Goal: Task Accomplishment & Management: Use online tool/utility

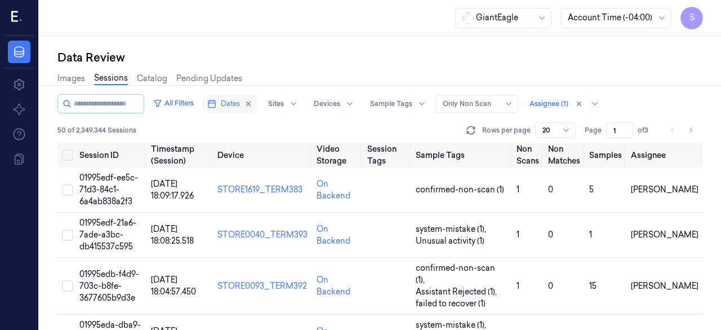
click at [240, 105] on span "Dates" at bounding box center [230, 104] width 19 height 10
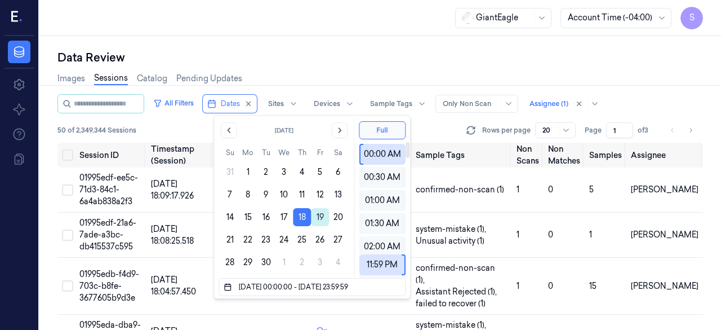
click at [320, 218] on button "19" at bounding box center [320, 217] width 18 height 18
type input "[DATE] 00:00:00 - [DATE] 23:59:59"
click at [289, 62] on div "Data Review" at bounding box center [380, 58] width 646 height 16
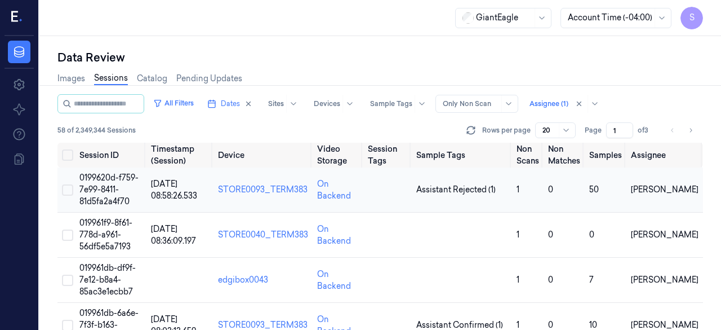
click at [68, 190] on button "Select row" at bounding box center [67, 189] width 11 height 11
click at [104, 180] on span "0199620d-f759-7e99-8411-81d5fa2a4f70" at bounding box center [108, 189] width 59 height 34
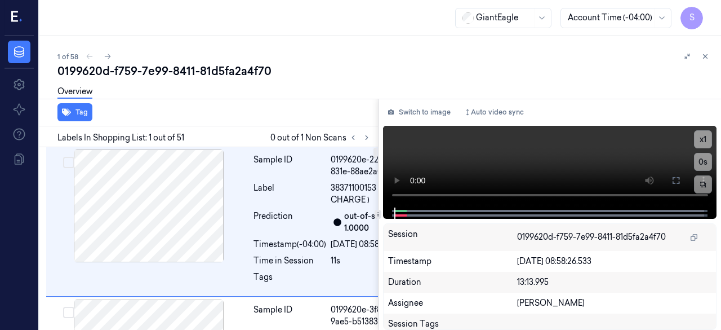
scroll to position [18, 7]
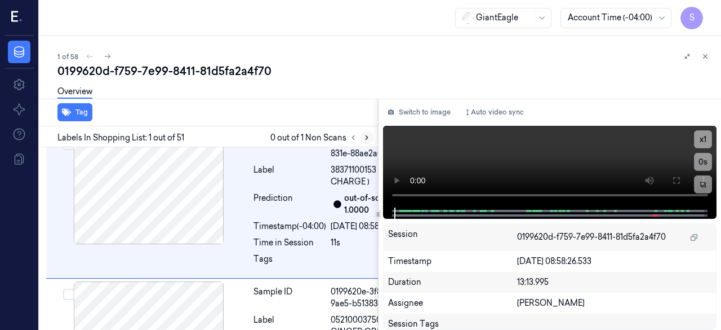
click at [366, 136] on icon at bounding box center [367, 138] width 8 height 8
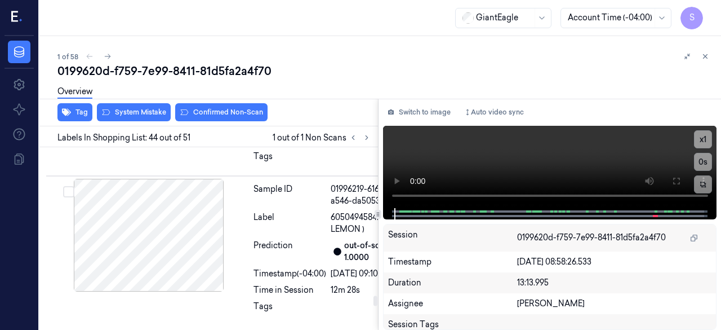
scroll to position [9250, 7]
click at [414, 108] on button "Switch to image" at bounding box center [419, 112] width 72 height 18
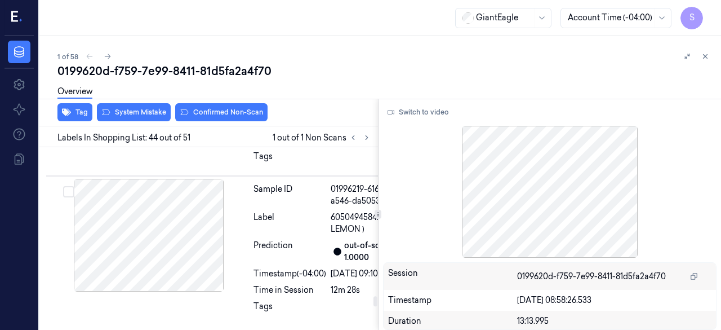
click at [429, 112] on button "Switch to video" at bounding box center [418, 112] width 70 height 18
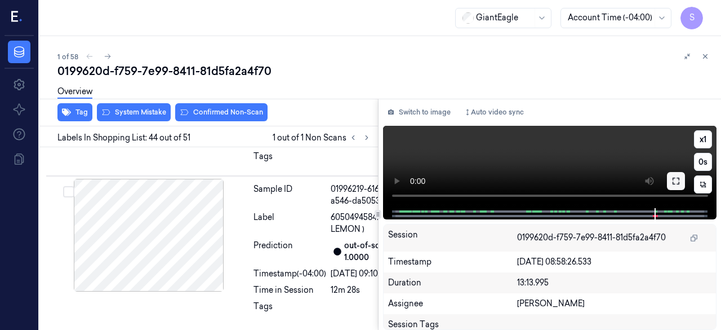
click at [583, 181] on icon at bounding box center [676, 180] width 9 height 9
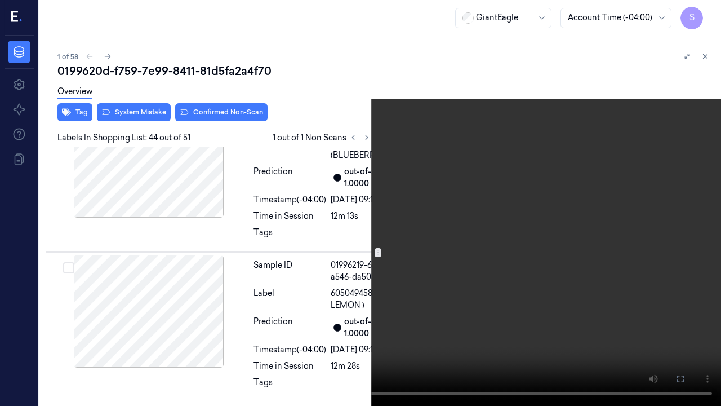
click at [0, 0] on icon at bounding box center [0, 0] width 0 height 0
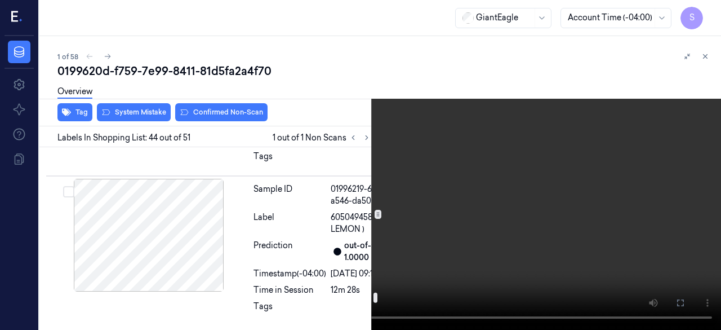
scroll to position [9030, 7]
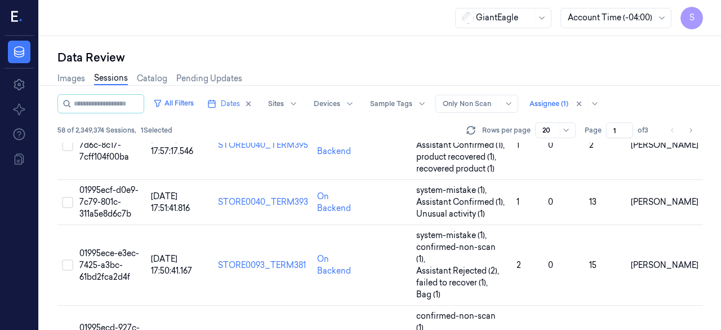
scroll to position [802, 0]
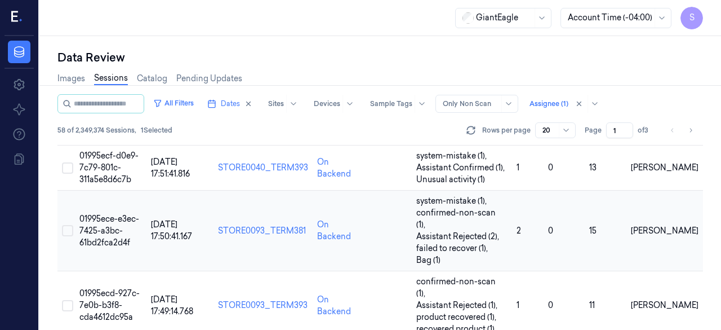
click at [106, 214] on span "01995ece-e3ec-7425-a3bc-61bd2fca2d4f" at bounding box center [109, 231] width 60 height 34
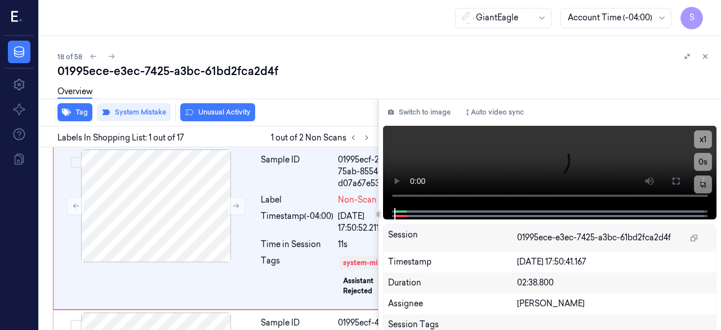
scroll to position [1, 0]
click at [90, 59] on icon at bounding box center [94, 56] width 8 height 8
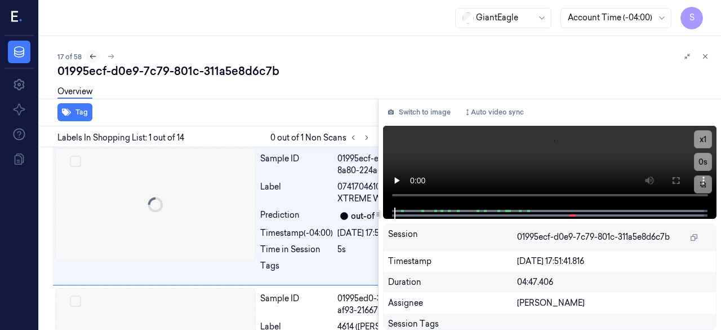
scroll to position [18, 0]
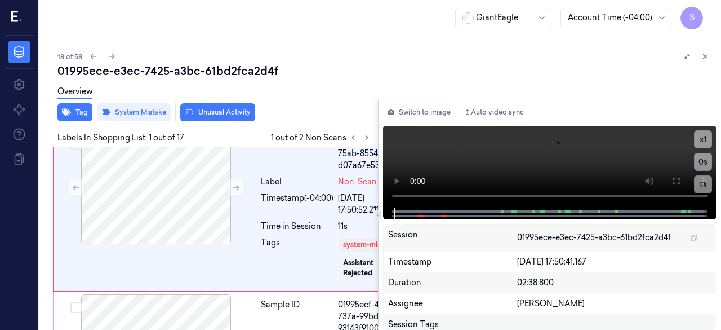
scroll to position [1, 0]
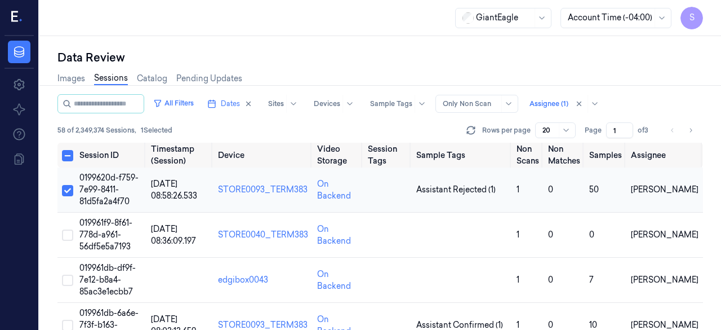
click at [108, 176] on span "0199620d-f759-7e99-8411-81d5fa2a4f70" at bounding box center [108, 189] width 59 height 34
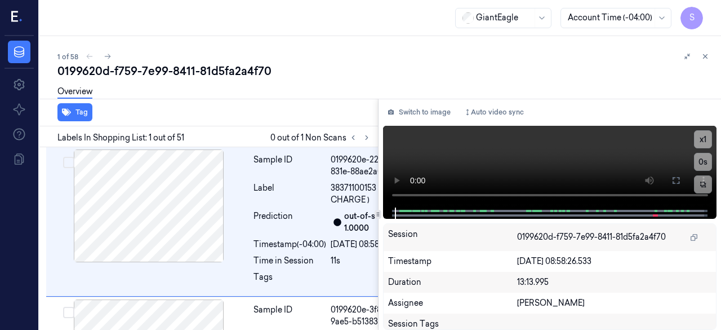
scroll to position [18, 7]
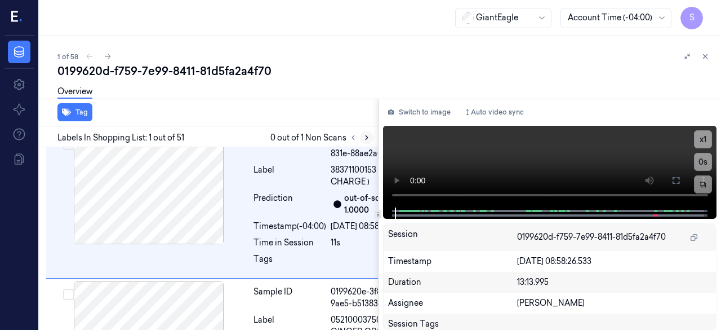
click at [369, 136] on icon at bounding box center [367, 138] width 8 height 8
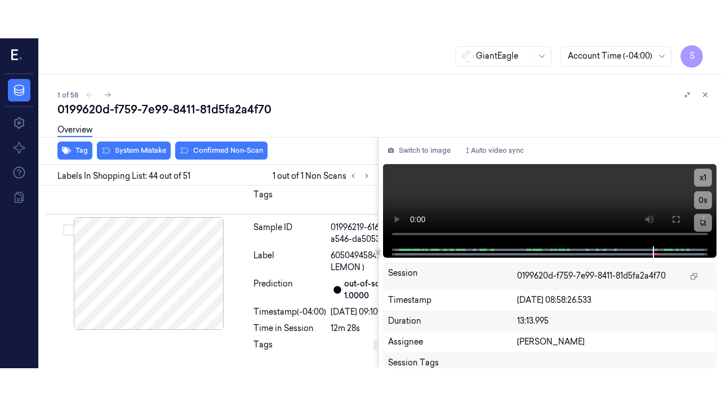
scroll to position [9588, 7]
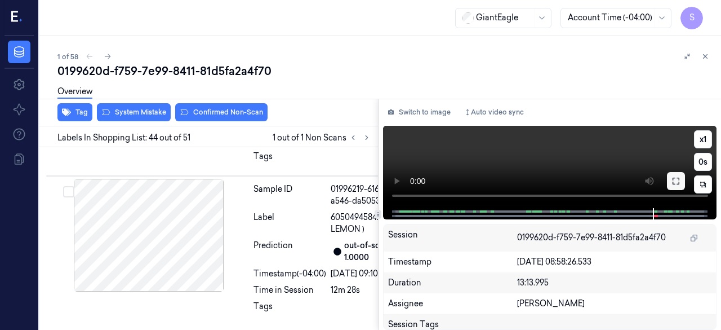
click at [583, 180] on icon at bounding box center [676, 180] width 9 height 9
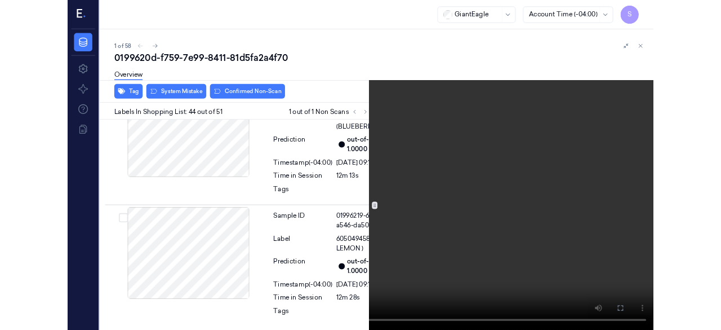
scroll to position [9212, 7]
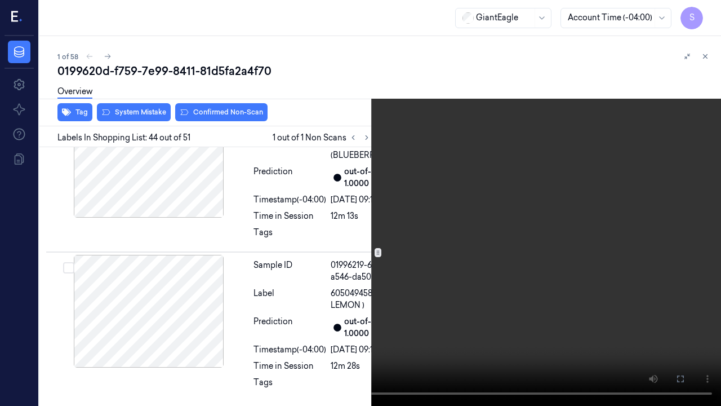
click at [0, 0] on icon at bounding box center [0, 0] width 0 height 0
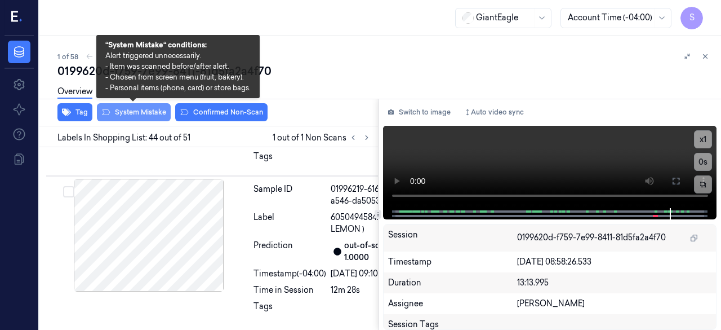
click at [139, 112] on button "System Mistake" at bounding box center [134, 112] width 74 height 18
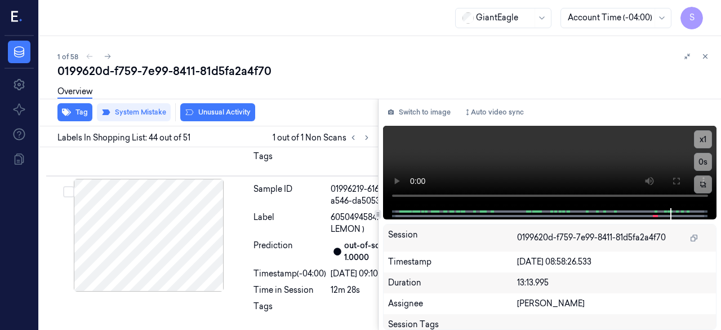
scroll to position [9252, 7]
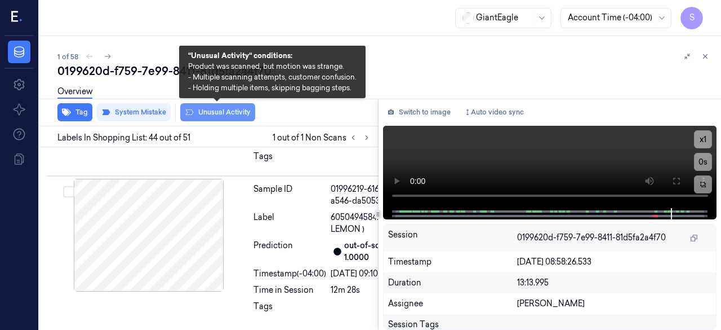
click at [220, 113] on button "Unusual Activity" at bounding box center [217, 112] width 75 height 18
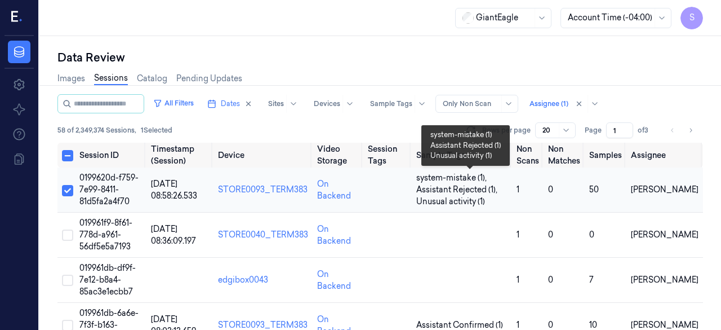
scroll to position [56, 0]
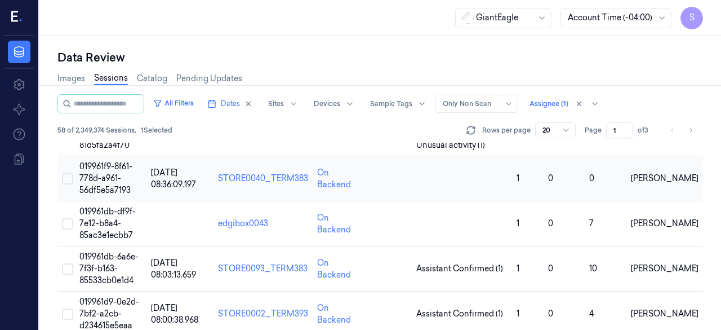
click at [108, 179] on span "019961f9-8f61-778d-a961-56df5e5a7193" at bounding box center [105, 178] width 53 height 34
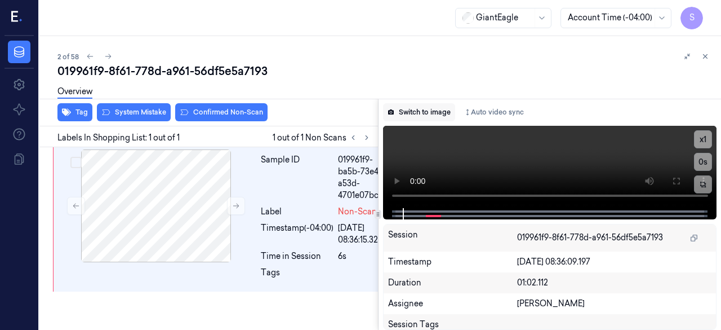
click at [431, 113] on button "Switch to image" at bounding box center [419, 112] width 72 height 18
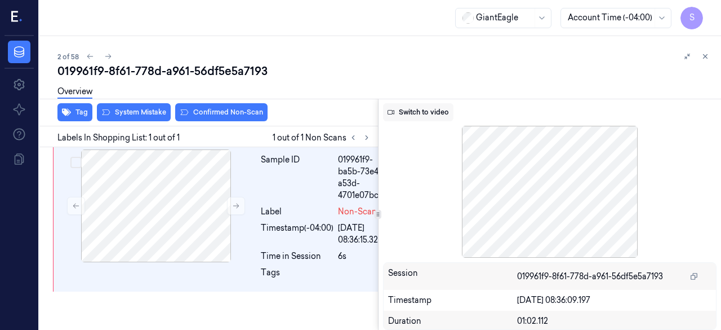
click at [416, 113] on button "Switch to video" at bounding box center [418, 112] width 70 height 18
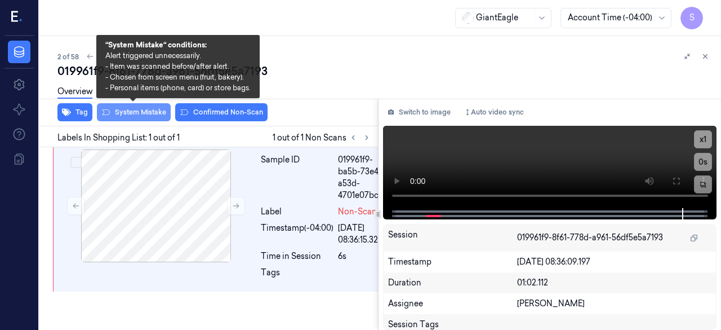
click at [132, 109] on button "System Mistake" at bounding box center [134, 112] width 74 height 18
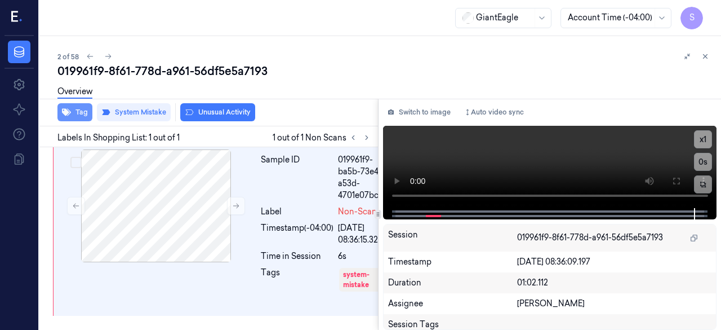
click at [83, 112] on button "Tag" at bounding box center [74, 112] width 35 height 18
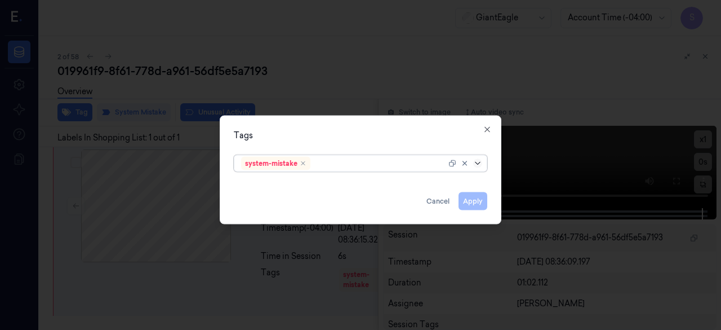
click at [476, 163] on icon at bounding box center [477, 162] width 9 height 9
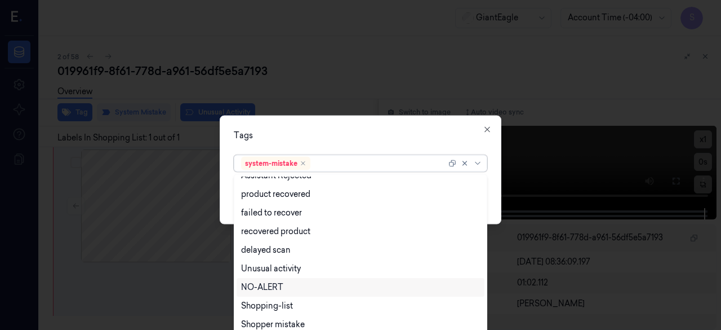
scroll to position [109, 0]
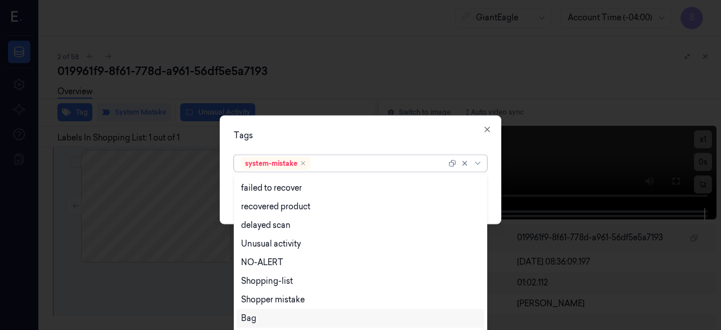
click at [261, 314] on div "Bag" at bounding box center [360, 318] width 239 height 12
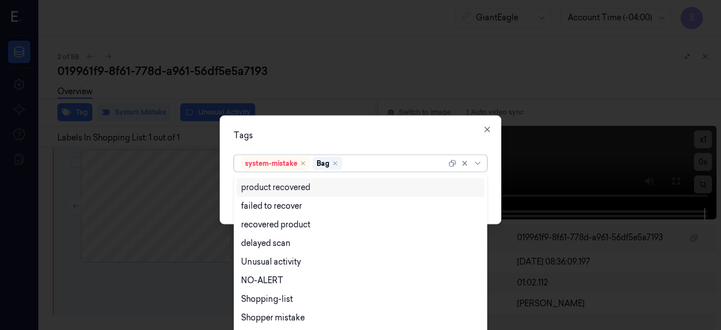
click at [496, 172] on div "Tags option Bag, selected. 14 results available. Use Up and Down to choose opti…" at bounding box center [361, 169] width 282 height 109
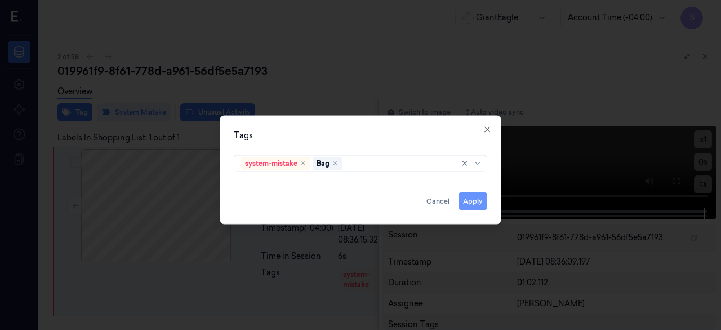
click at [475, 199] on button "Apply" at bounding box center [473, 201] width 29 height 18
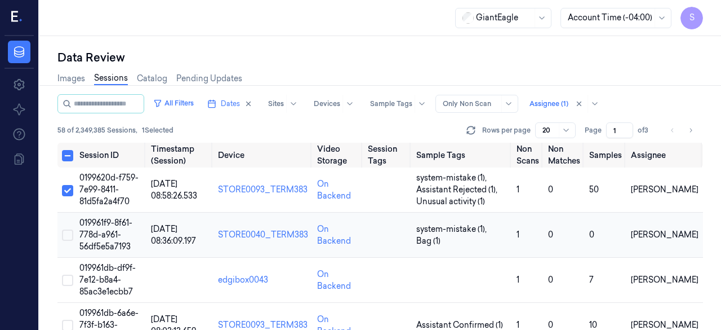
click at [68, 234] on button "Select row" at bounding box center [67, 234] width 11 height 11
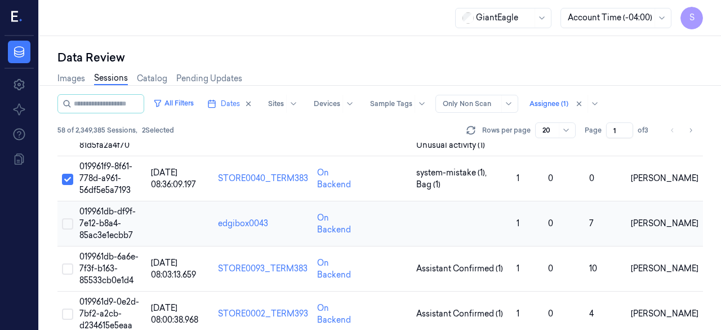
click at [66, 224] on button "Select row" at bounding box center [67, 223] width 11 height 11
click at [107, 221] on span "019961db-df9f-7e12-b8a4-85ac3e1ecbb7" at bounding box center [107, 223] width 56 height 34
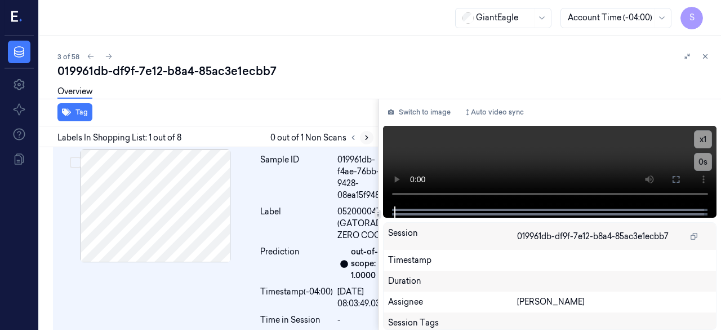
click at [365, 137] on icon at bounding box center [367, 138] width 8 height 8
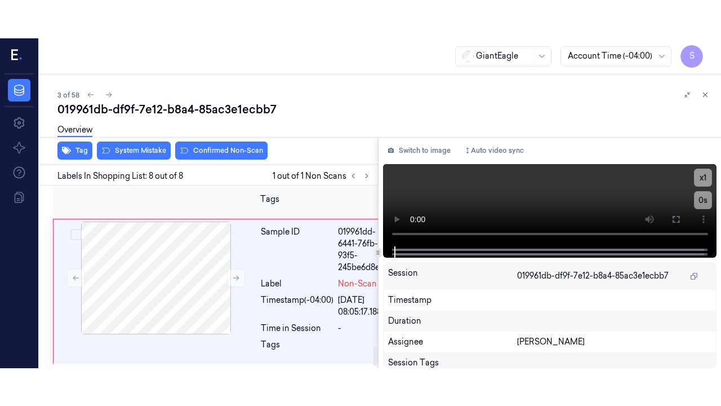
scroll to position [1521, 0]
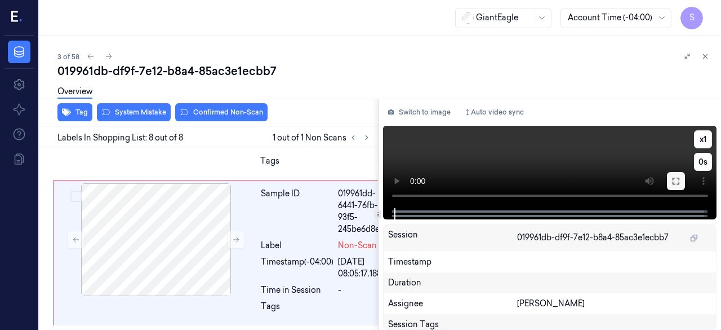
click at [583, 184] on button at bounding box center [676, 181] width 18 height 18
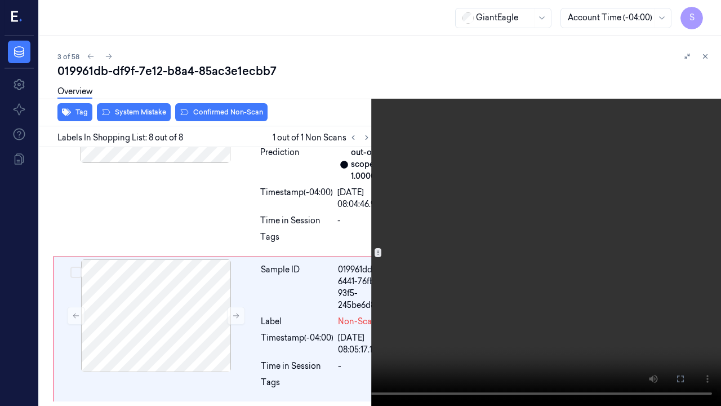
click at [0, 0] on icon at bounding box center [0, 0] width 0 height 0
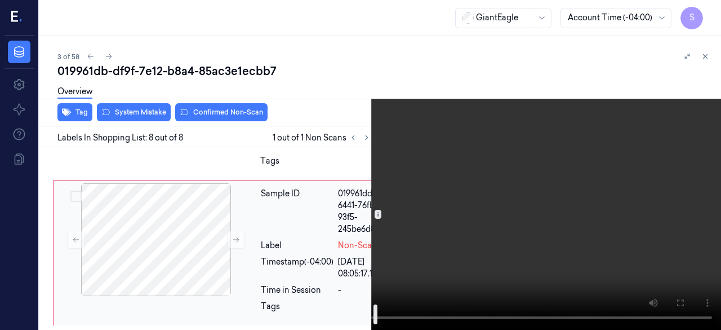
scroll to position [1521, 0]
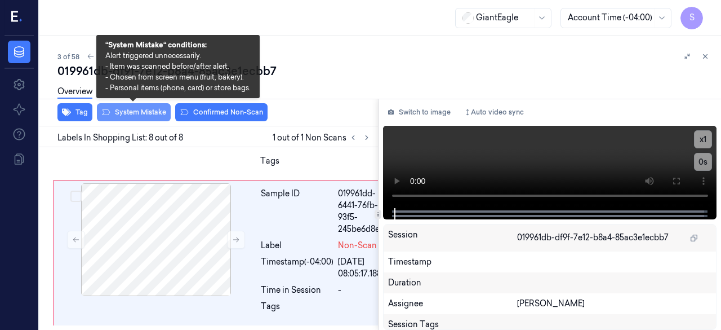
click at [148, 114] on button "System Mistake" at bounding box center [134, 112] width 74 height 18
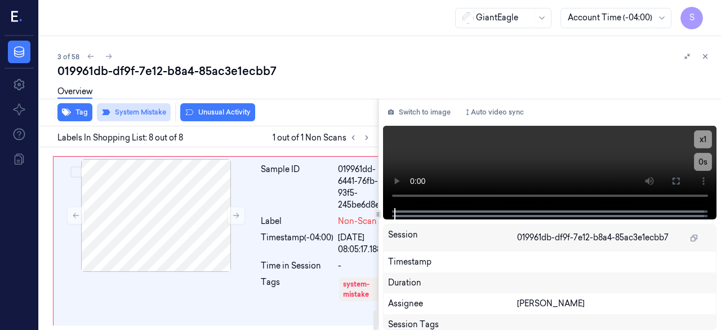
scroll to position [1542, 0]
click at [79, 116] on button "Tag" at bounding box center [74, 112] width 35 height 18
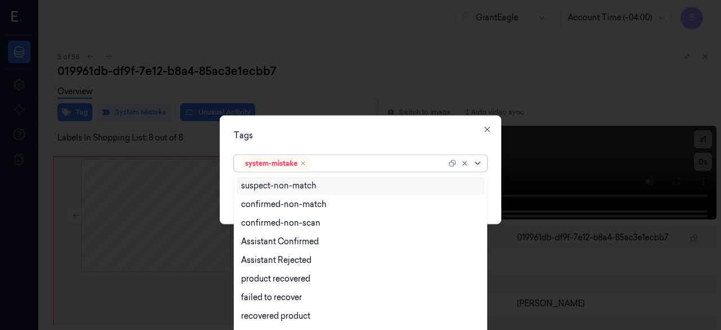
click at [477, 163] on icon at bounding box center [477, 162] width 9 height 9
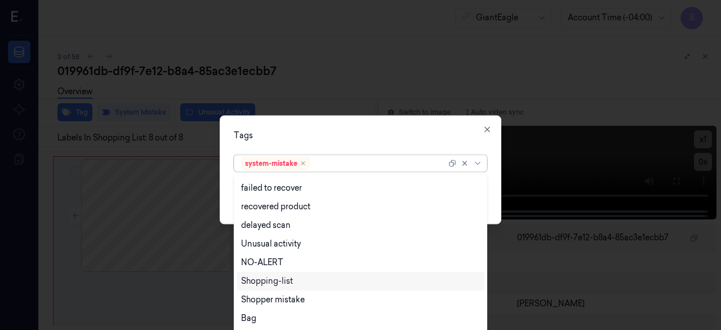
scroll to position [110, 0]
click at [321, 246] on div "Unusual activity" at bounding box center [360, 243] width 239 height 12
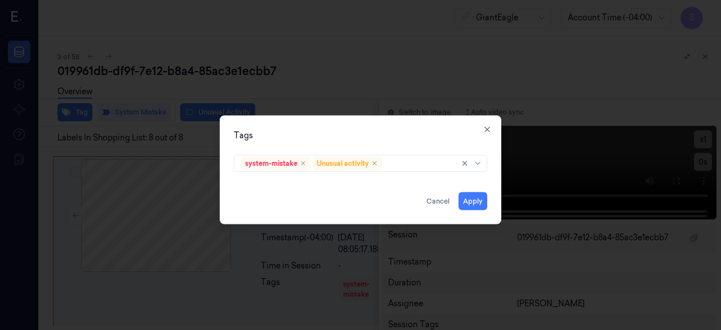
click at [493, 174] on div "Tags system-mistake Unusual activity Apply Cancel Close" at bounding box center [361, 169] width 282 height 109
click at [471, 199] on button "Apply" at bounding box center [473, 201] width 29 height 18
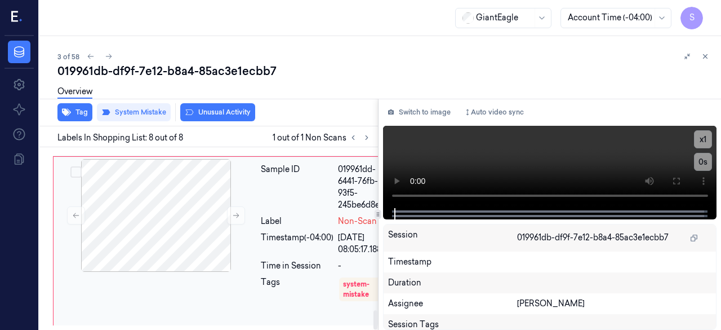
scroll to position [1545, 0]
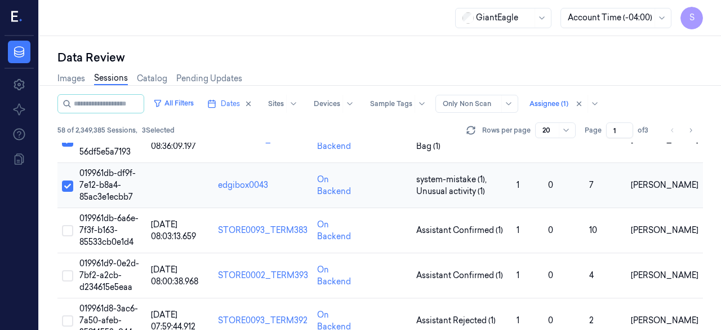
scroll to position [113, 0]
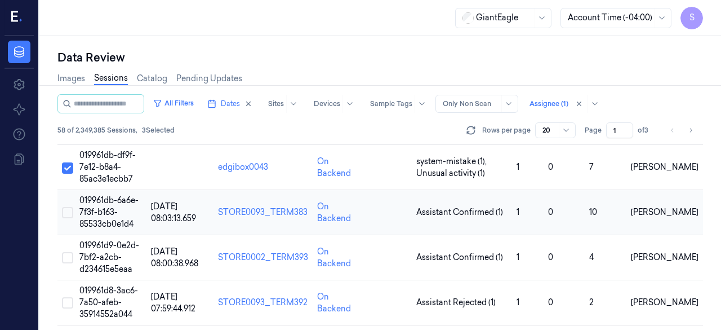
click at [66, 212] on button "Select row" at bounding box center [67, 212] width 11 height 11
click at [113, 224] on span "019961db-6a6e-7f3f-b163-85533cb0e1d4" at bounding box center [108, 212] width 59 height 34
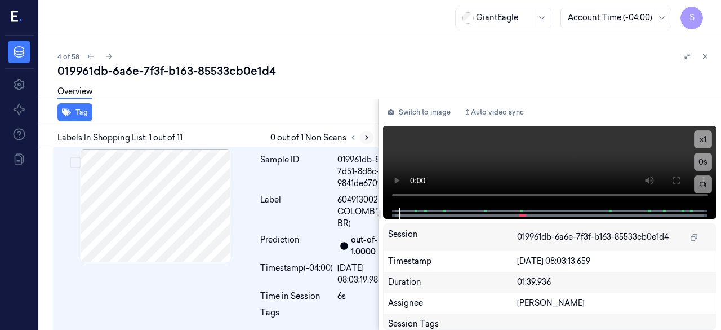
click at [368, 139] on icon at bounding box center [367, 138] width 8 height 8
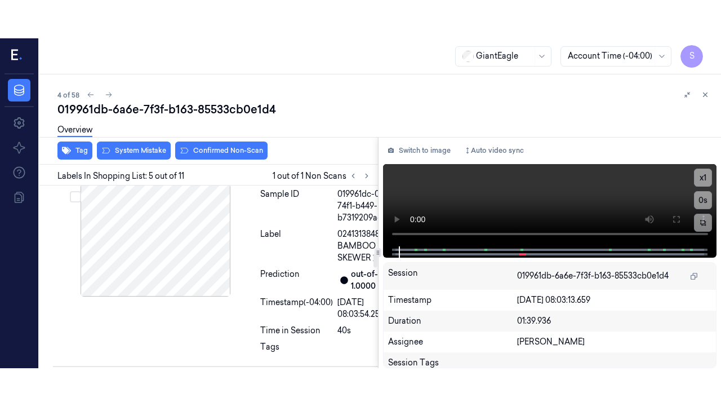
scroll to position [904, 0]
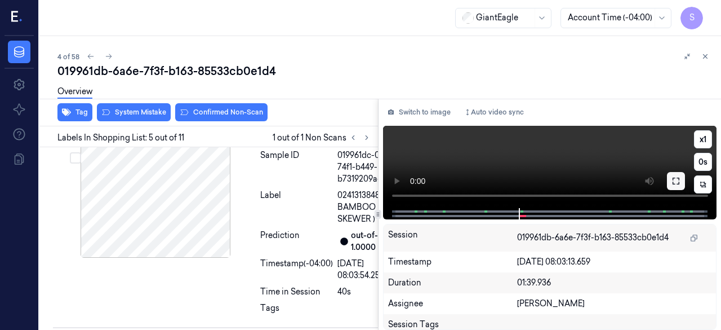
click at [583, 181] on icon at bounding box center [676, 180] width 9 height 9
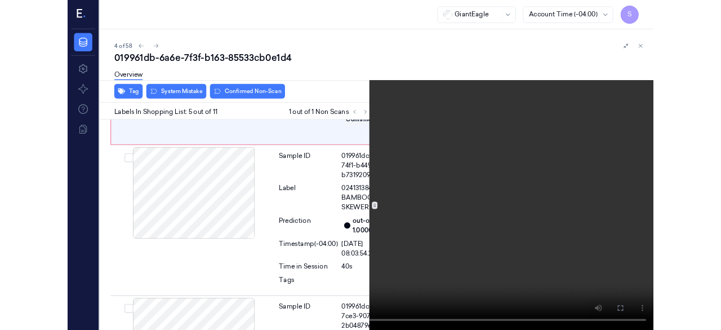
scroll to position [866, 0]
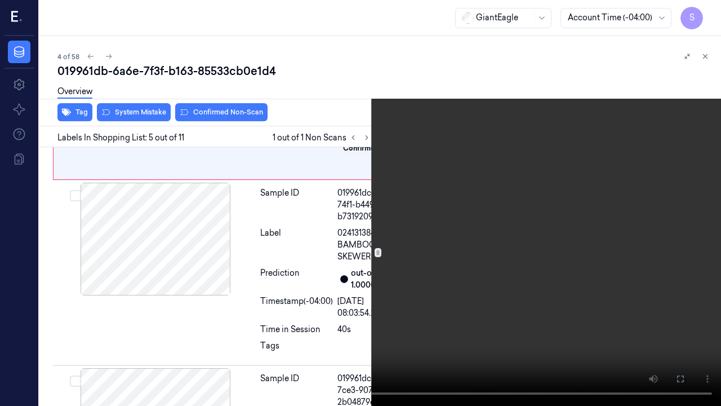
click at [0, 0] on icon at bounding box center [0, 0] width 0 height 0
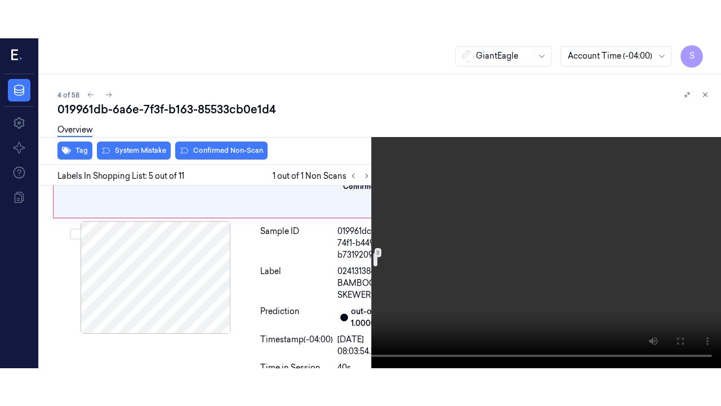
scroll to position [922, 0]
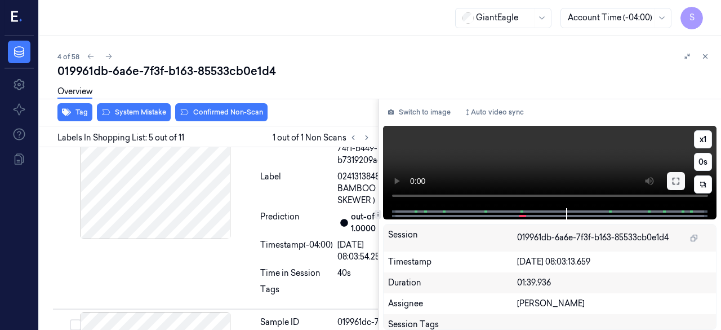
click at [583, 181] on icon at bounding box center [676, 180] width 9 height 9
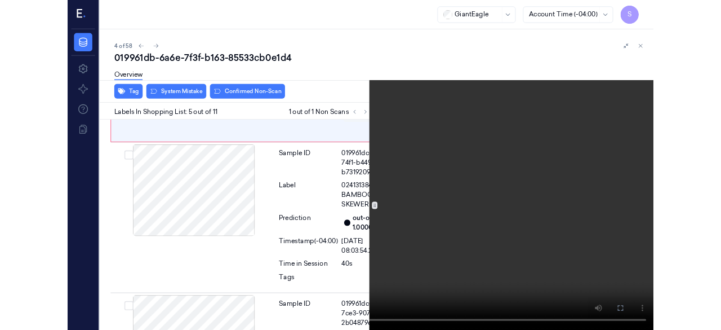
scroll to position [866, 0]
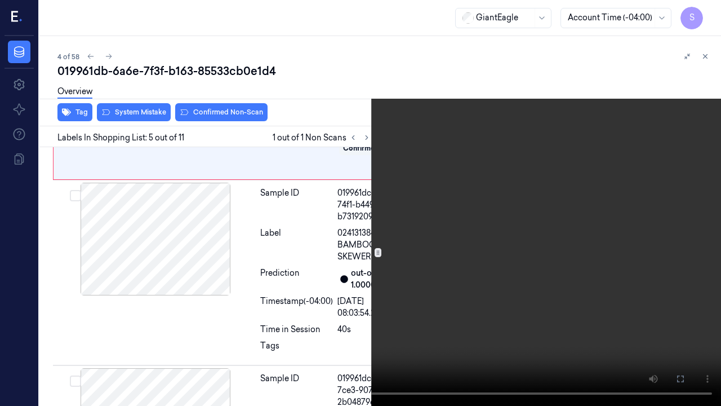
click at [0, 0] on button at bounding box center [0, 0] width 0 height 0
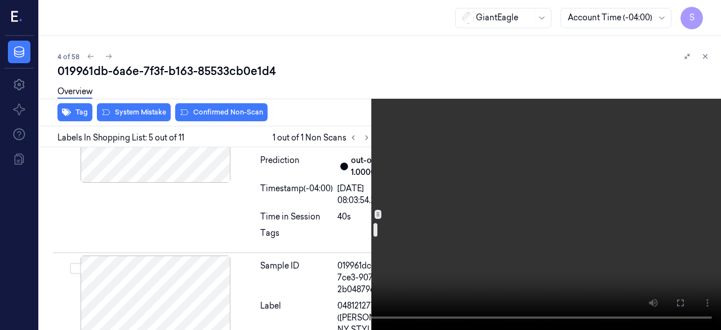
scroll to position [1035, 0]
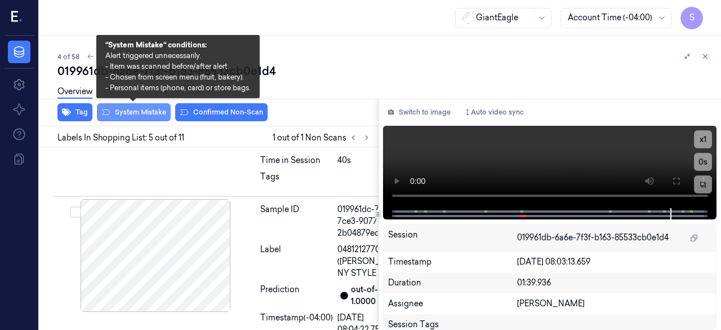
click at [148, 113] on button "System Mistake" at bounding box center [134, 112] width 74 height 18
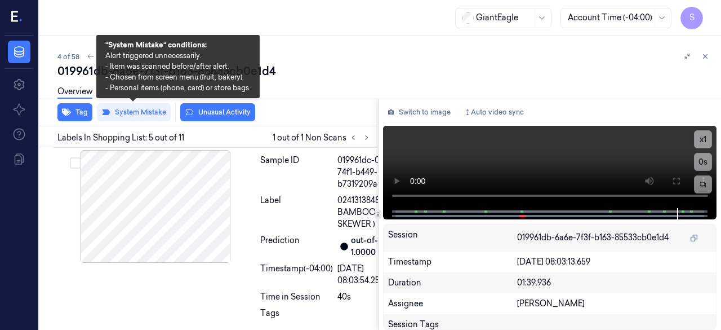
scroll to position [907, 0]
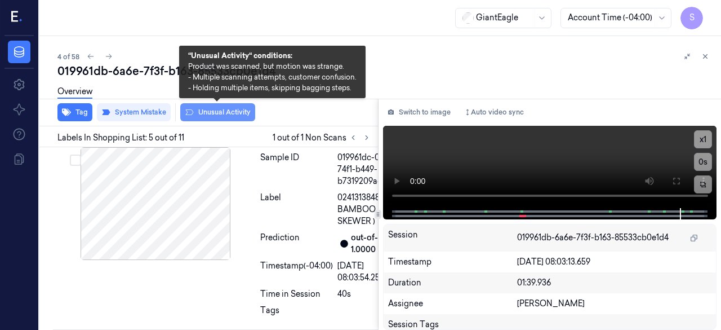
click at [220, 113] on button "Unusual Activity" at bounding box center [217, 112] width 75 height 18
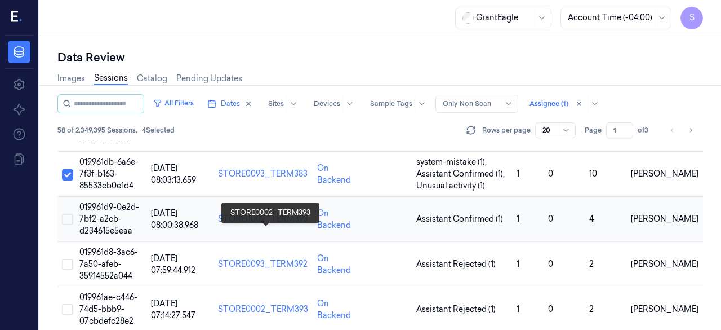
scroll to position [169, 0]
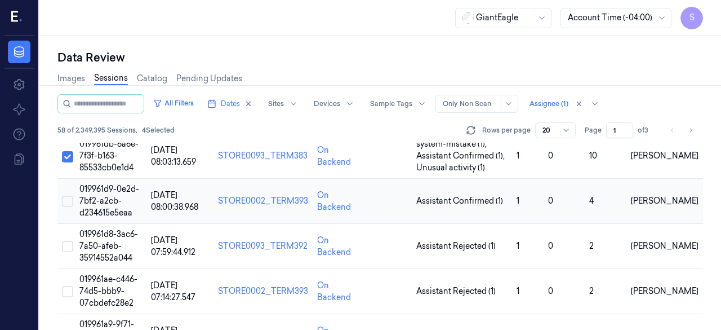
click at [72, 202] on button "Select row" at bounding box center [67, 201] width 11 height 11
click at [113, 189] on span "019961d9-0e2d-7bf2-a2cb-d234615e5eaa" at bounding box center [109, 201] width 60 height 34
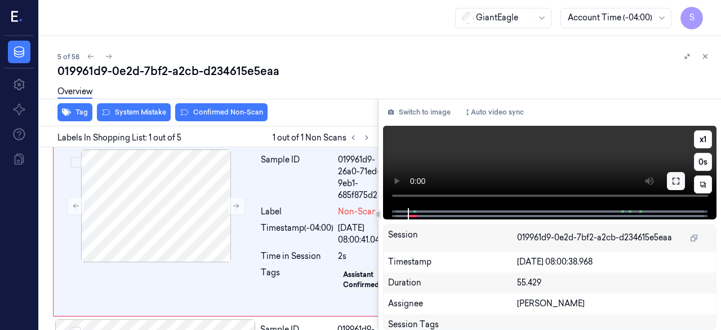
click at [583, 179] on button at bounding box center [676, 181] width 18 height 18
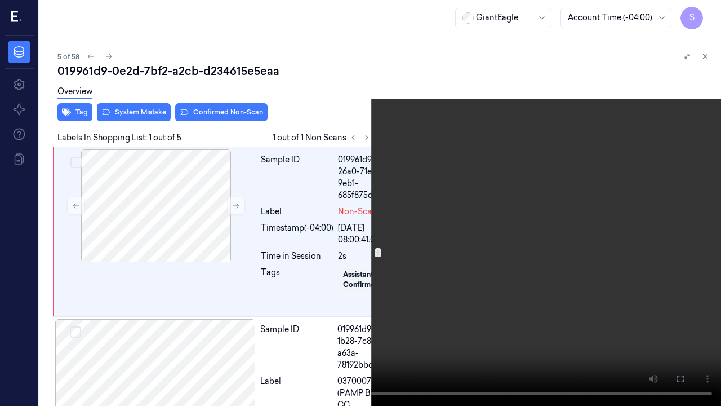
click at [0, 0] on icon at bounding box center [0, 0] width 0 height 0
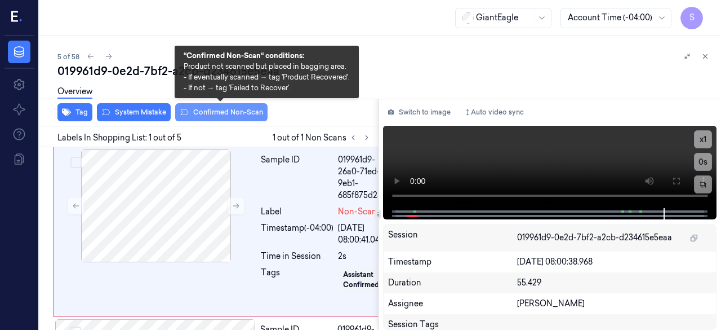
click at [245, 112] on button "Confirmed Non-Scan" at bounding box center [221, 112] width 92 height 18
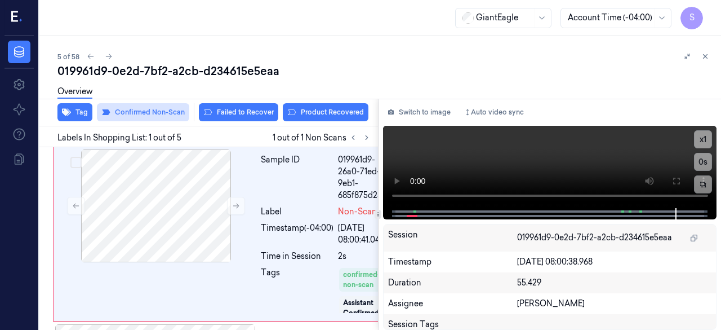
scroll to position [1, 0]
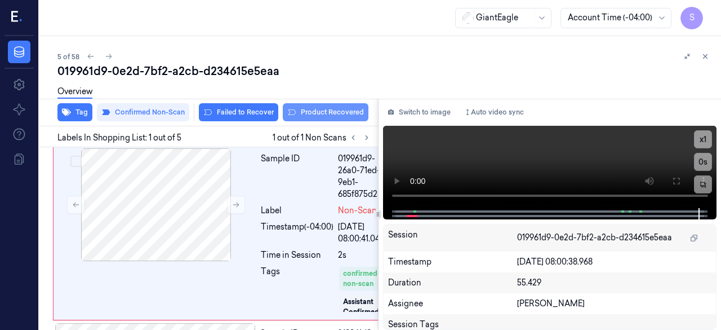
click at [328, 115] on button "Product Recovered" at bounding box center [326, 112] width 86 height 18
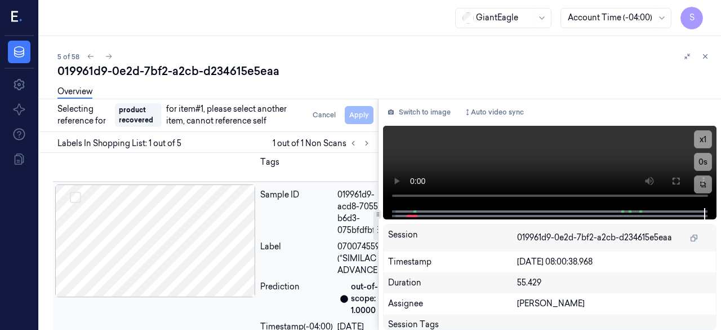
scroll to position [366, 0]
click at [188, 258] on div at bounding box center [155, 240] width 201 height 113
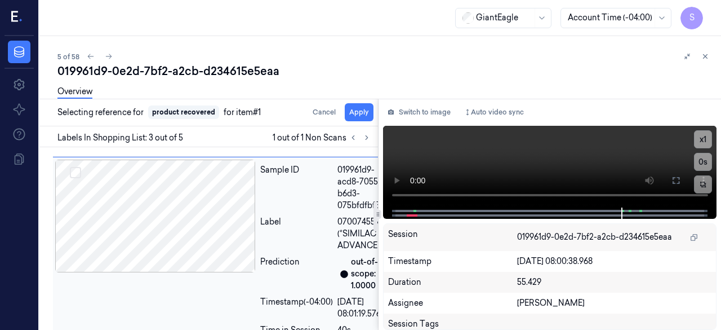
scroll to position [324, 0]
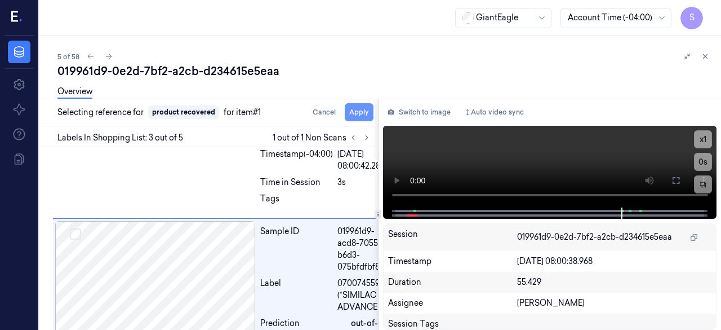
click at [353, 111] on button "Apply" at bounding box center [359, 112] width 29 height 18
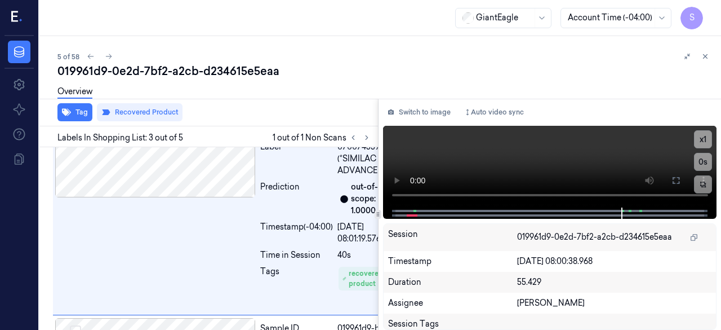
scroll to position [437, 0]
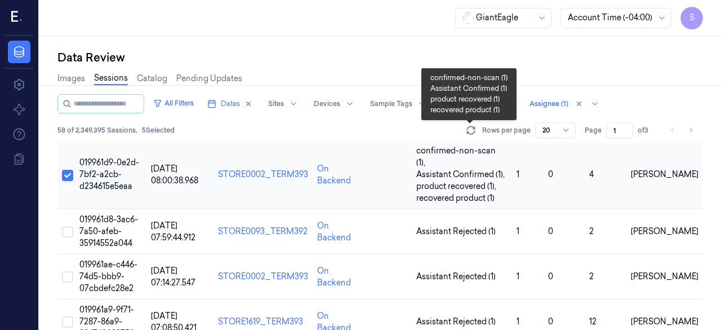
scroll to position [225, 0]
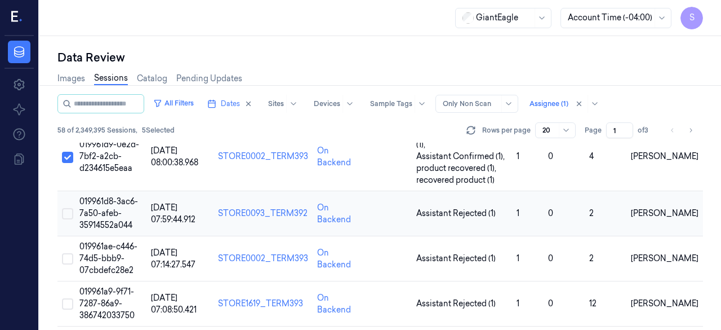
click at [62, 208] on button "Select row" at bounding box center [67, 213] width 11 height 11
click at [104, 209] on span "019961d8-3ac6-7a50-afeb-35914552a044" at bounding box center [108, 213] width 59 height 34
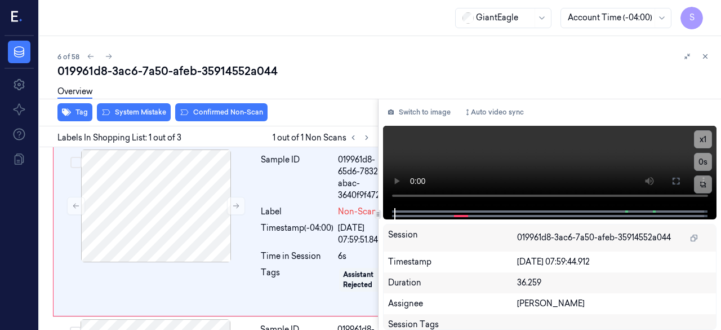
click at [257, 10] on div "GiantEagle Account Time (-04:00) S" at bounding box center [380, 18] width 682 height 36
click at [583, 180] on icon at bounding box center [676, 180] width 9 height 9
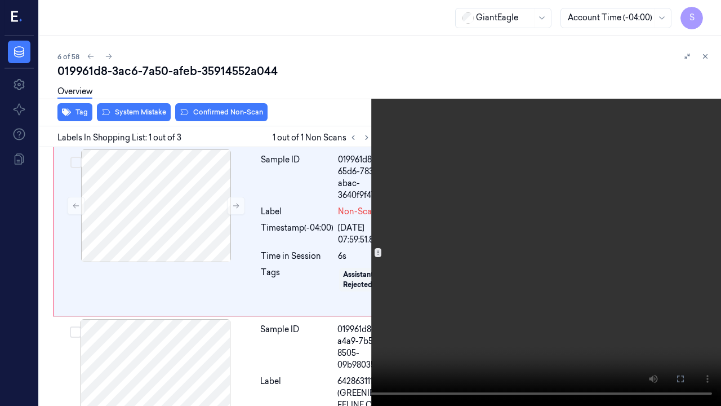
click at [0, 0] on icon at bounding box center [0, 0] width 0 height 0
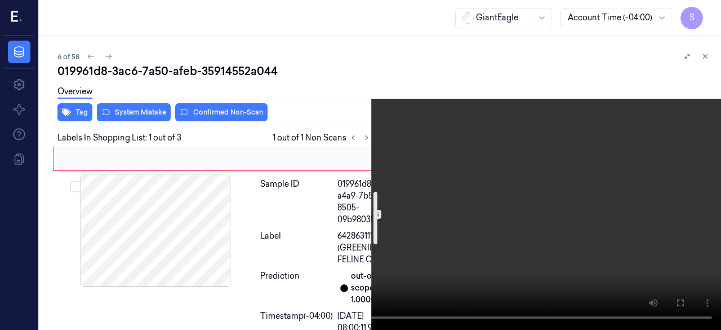
scroll to position [169, 0]
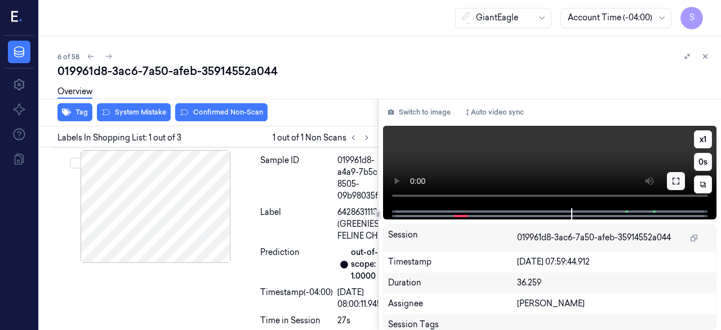
click at [583, 184] on icon at bounding box center [676, 180] width 9 height 9
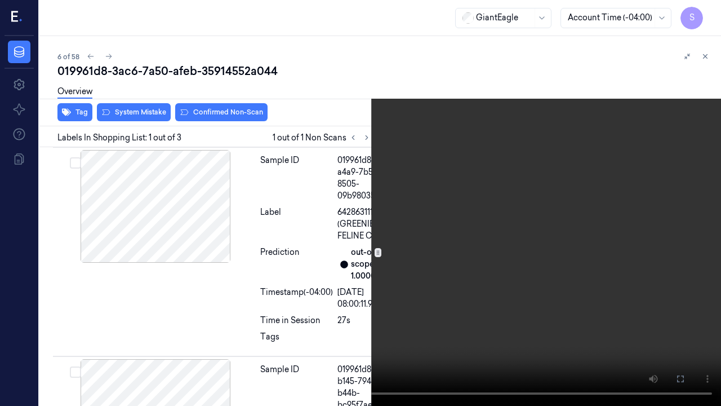
click at [0, 0] on icon at bounding box center [0, 0] width 0 height 0
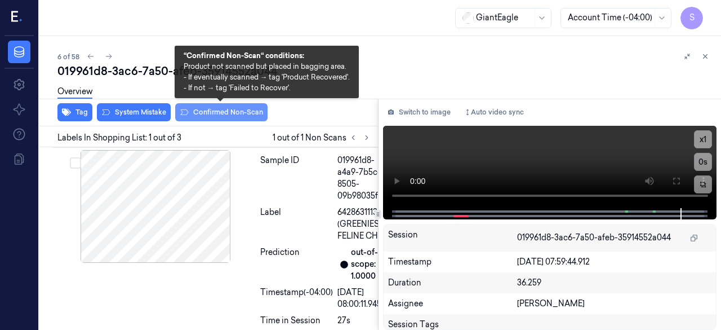
click at [225, 111] on button "Confirmed Non-Scan" at bounding box center [221, 112] width 92 height 18
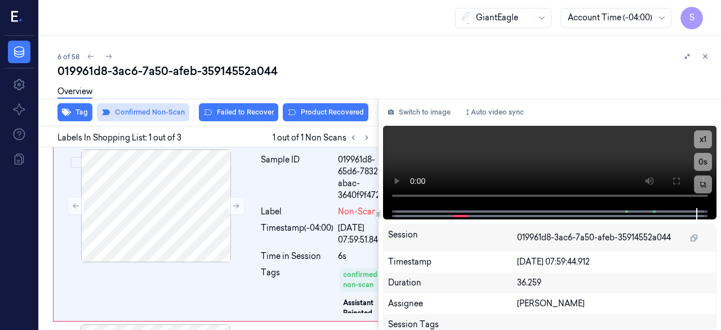
scroll to position [1, 0]
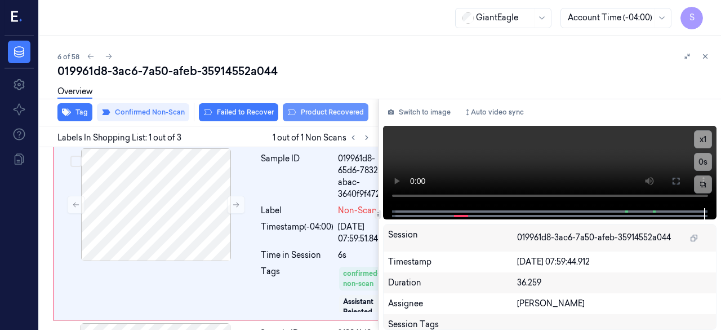
click at [330, 114] on button "Product Recovered" at bounding box center [326, 112] width 86 height 18
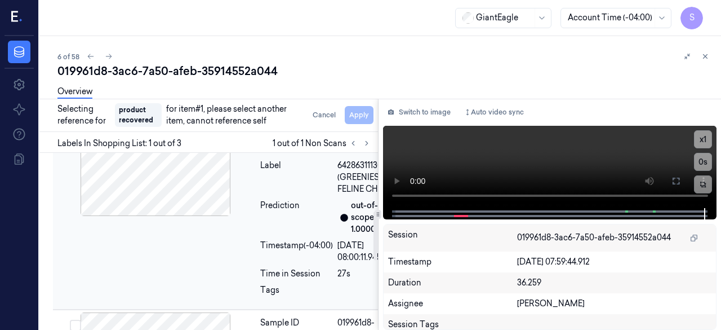
scroll to position [170, 0]
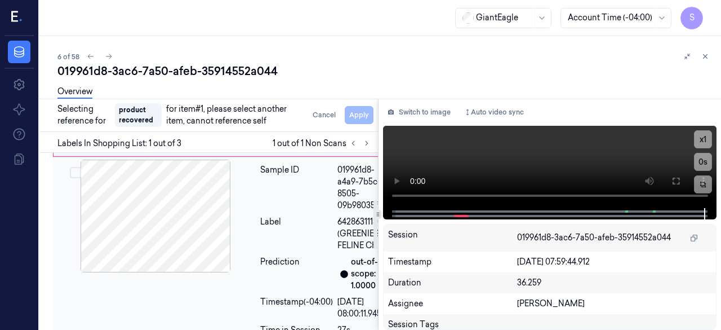
click at [270, 205] on div "Sample ID" at bounding box center [296, 187] width 73 height 47
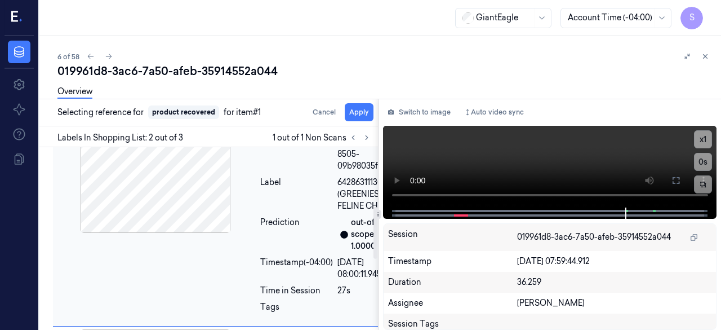
scroll to position [260, 0]
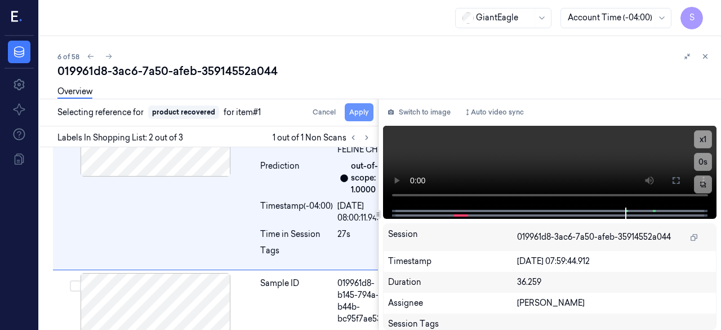
click at [362, 109] on button "Apply" at bounding box center [359, 112] width 29 height 18
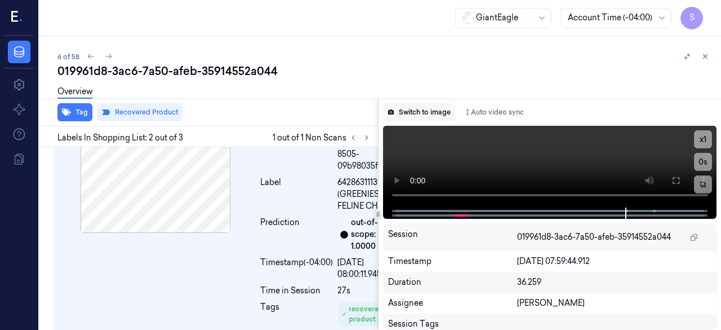
scroll to position [216, 0]
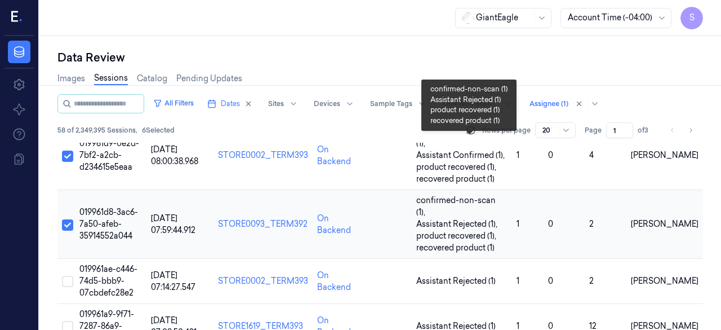
scroll to position [282, 0]
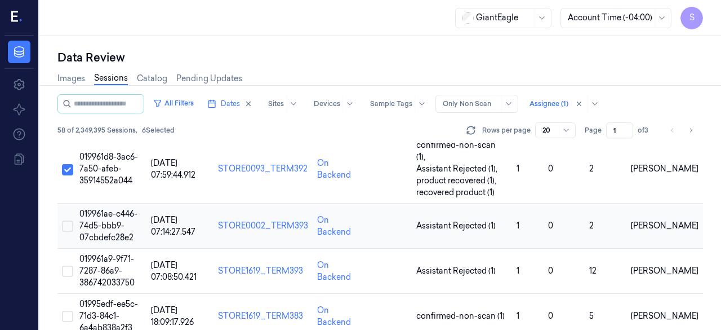
click at [71, 220] on button "Select row" at bounding box center [67, 225] width 11 height 11
click at [111, 208] on span "019961ae-c446-74d5-bbb9-07cbdefc28e2" at bounding box center [108, 225] width 58 height 34
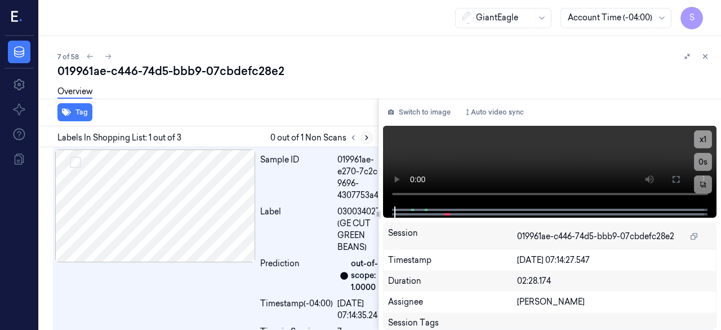
click at [363, 139] on icon at bounding box center [367, 138] width 8 height 8
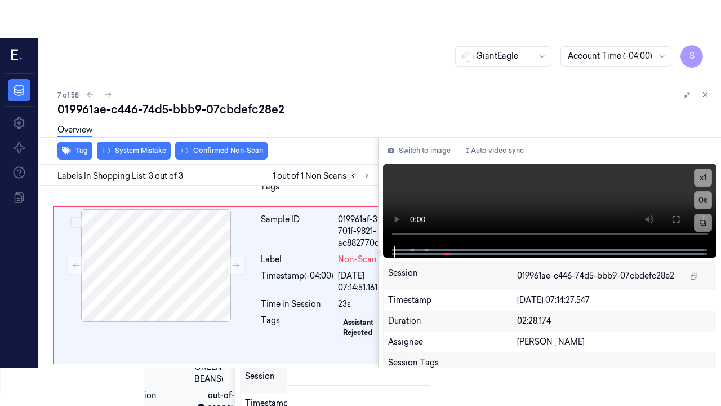
scroll to position [451, 0]
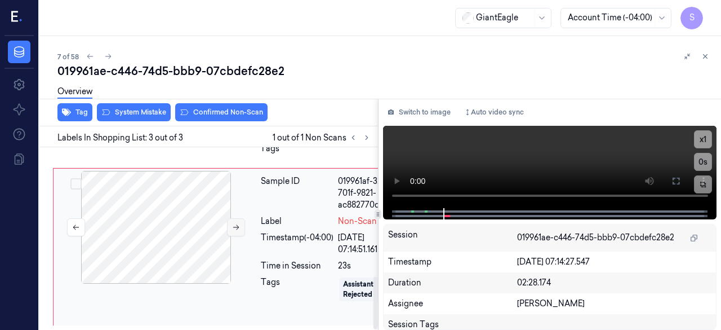
click at [238, 223] on icon at bounding box center [236, 227] width 8 height 8
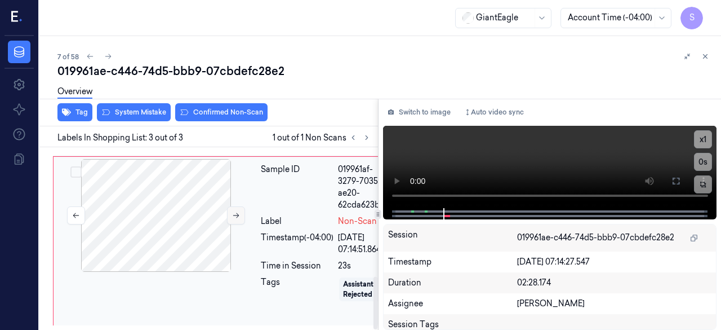
click at [238, 213] on icon at bounding box center [236, 215] width 6 height 5
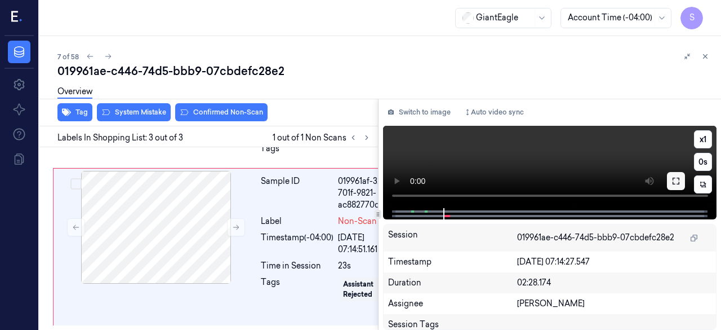
click at [583, 182] on icon at bounding box center [676, 180] width 7 height 7
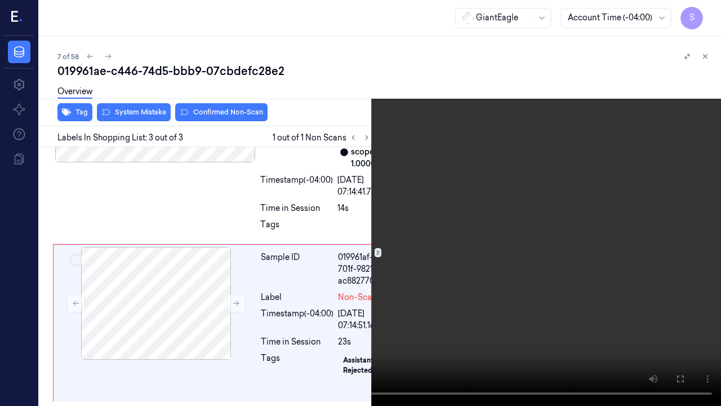
click at [0, 0] on icon at bounding box center [0, 0] width 0 height 0
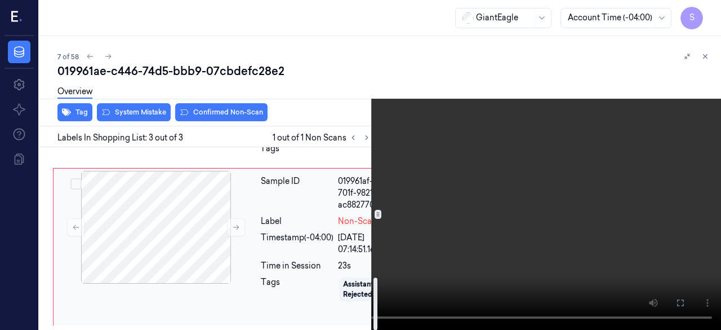
scroll to position [454, 0]
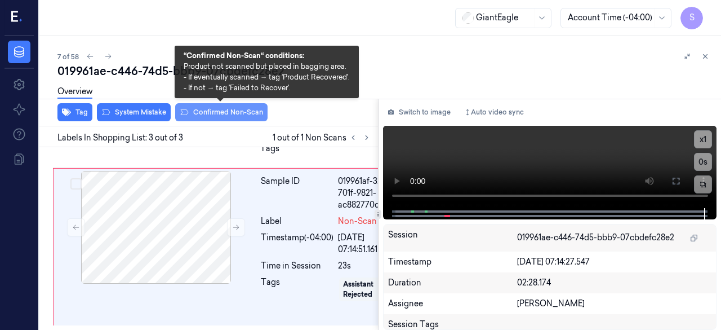
click at [243, 110] on button "Confirmed Non-Scan" at bounding box center [221, 112] width 92 height 18
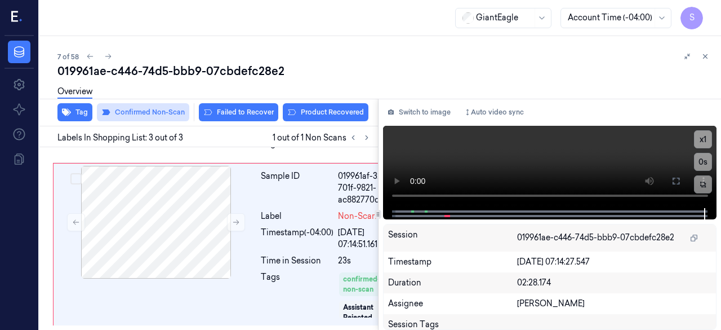
scroll to position [454, 0]
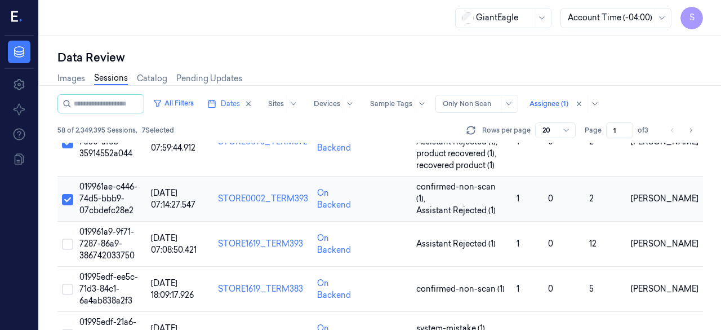
scroll to position [338, 0]
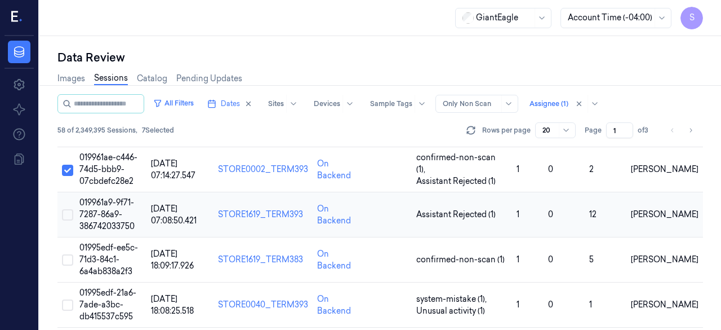
click at [72, 209] on button "Select row" at bounding box center [67, 214] width 11 height 11
click at [109, 197] on span "019961a9-9f71-7287-86a9-386742033750" at bounding box center [106, 214] width 55 height 34
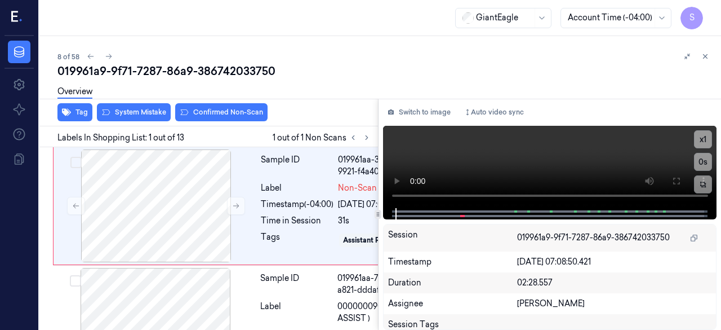
drag, startPoint x: 396, startPoint y: 214, endPoint x: 379, endPoint y: 221, distance: 19.2
click at [379, 221] on div "Switch to image Auto video sync x 1 0 s Session 019961a9-9f71-7287-86a9-3867420…" at bounding box center [550, 214] width 343 height 231
click at [427, 111] on button "Switch to image" at bounding box center [419, 112] width 72 height 18
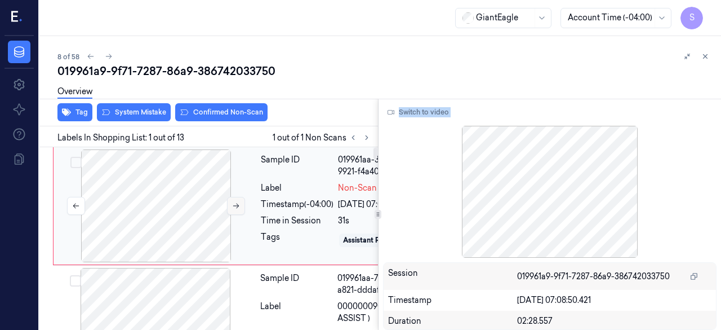
click at [240, 208] on button at bounding box center [236, 206] width 18 height 18
click at [431, 116] on button "Switch to video" at bounding box center [418, 112] width 70 height 18
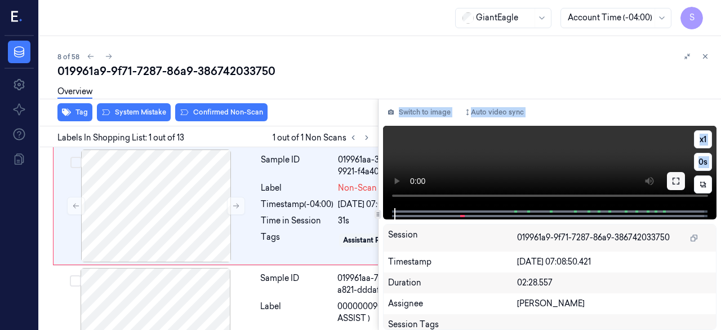
click at [583, 183] on icon at bounding box center [676, 180] width 9 height 9
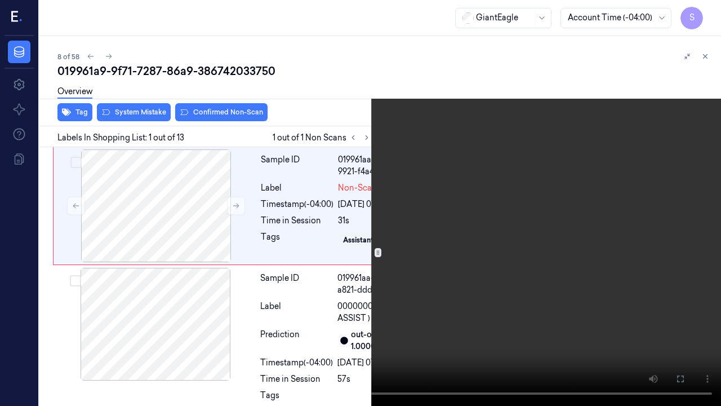
click at [0, 0] on icon at bounding box center [0, 0] width 0 height 0
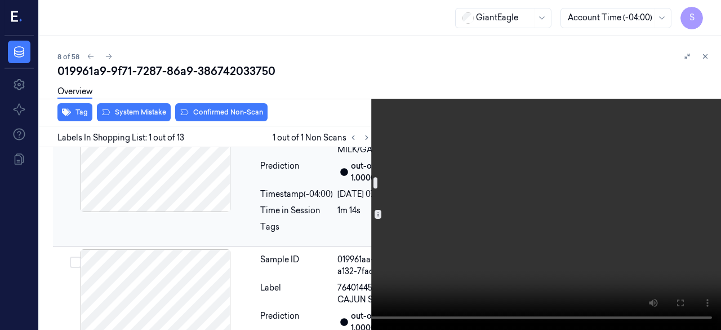
scroll to position [394, 0]
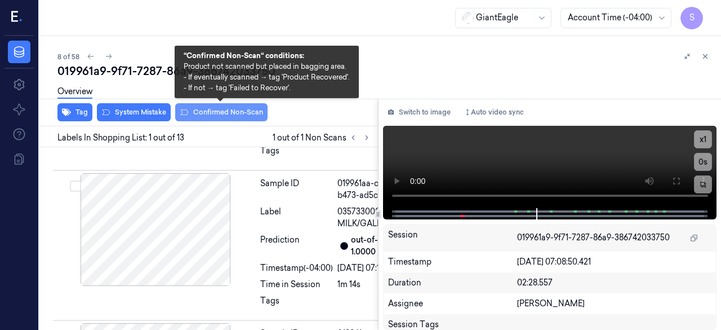
click at [234, 111] on button "Confirmed Non-Scan" at bounding box center [221, 112] width 92 height 18
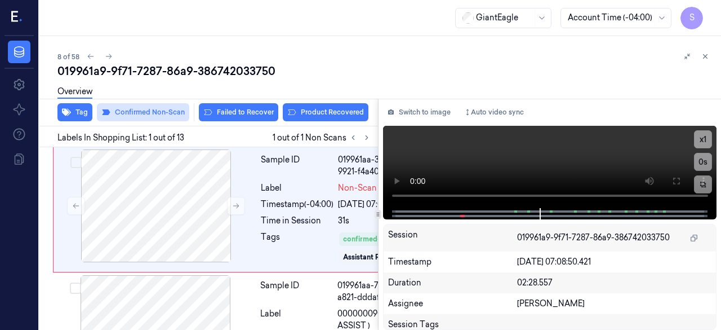
scroll to position [1, 0]
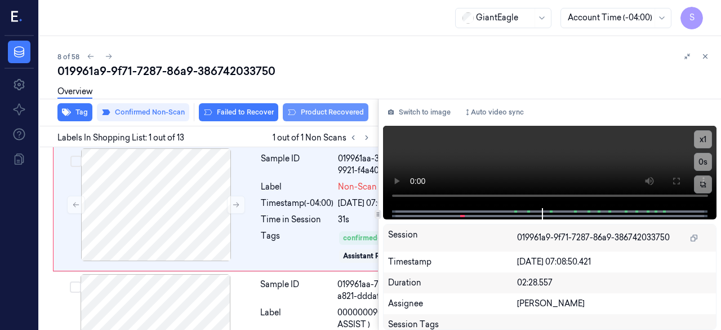
click at [331, 114] on button "Product Recovered" at bounding box center [326, 112] width 86 height 18
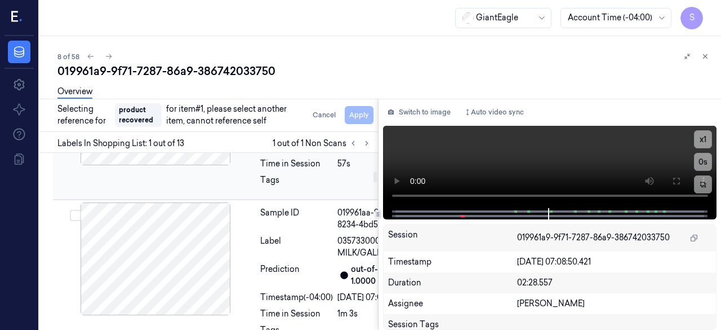
scroll to position [339, 0]
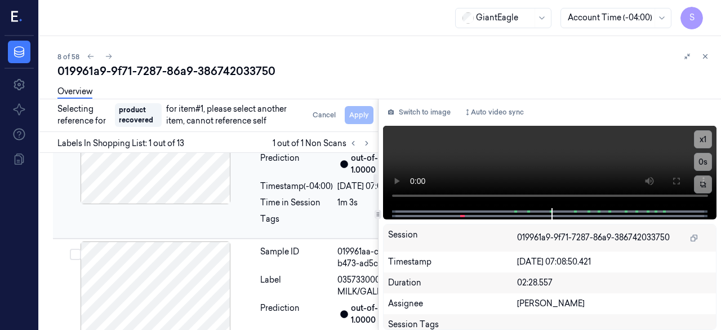
click at [255, 204] on div at bounding box center [155, 147] width 201 height 113
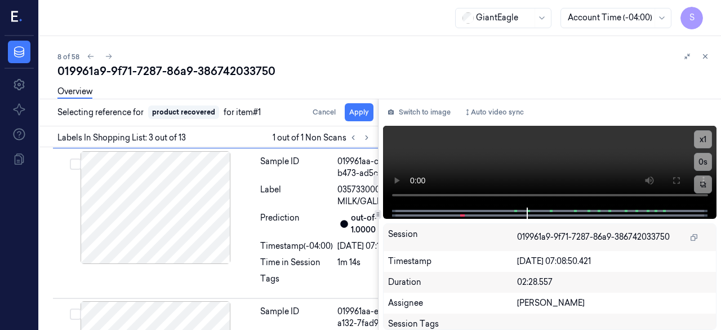
scroll to position [425, 0]
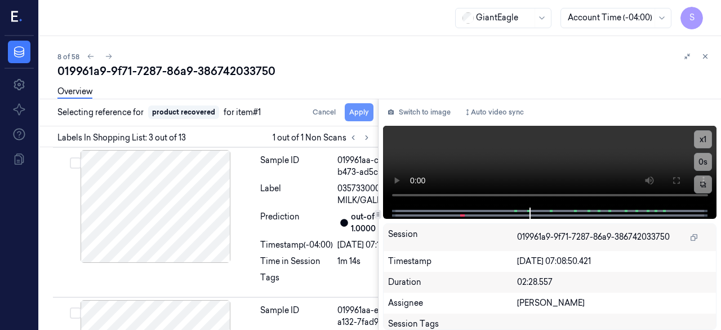
click at [356, 114] on button "Apply" at bounding box center [359, 112] width 29 height 18
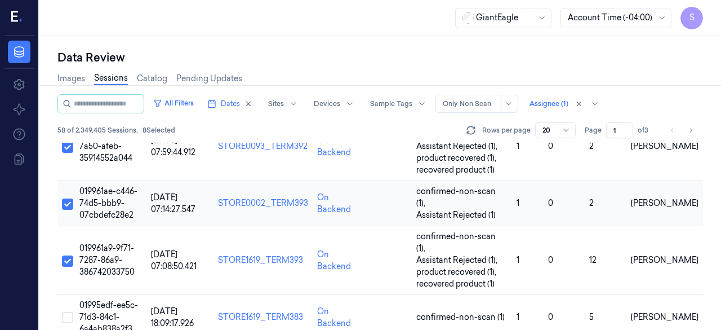
scroll to position [338, 0]
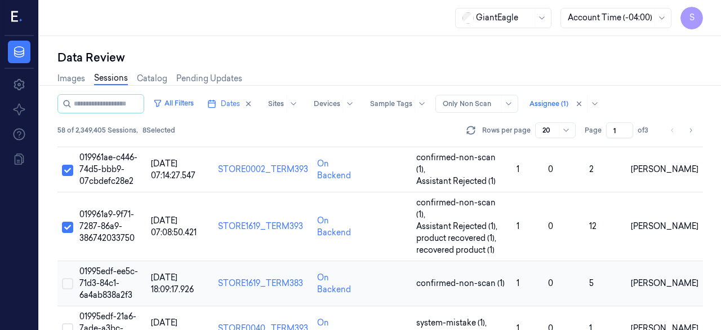
click at [68, 278] on button "Select row" at bounding box center [67, 283] width 11 height 11
click at [101, 266] on span "01995edf-ee5c-71d3-84c1-6a4ab838a2f3" at bounding box center [108, 283] width 59 height 34
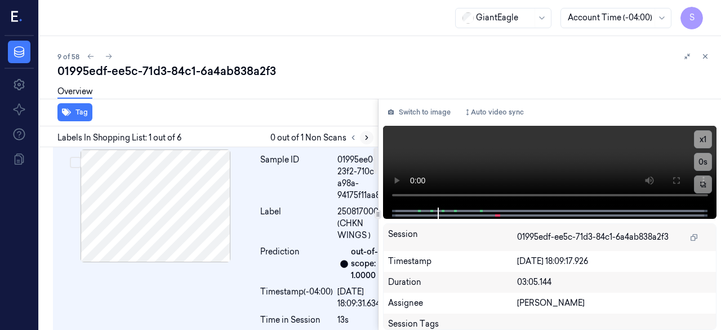
click at [367, 136] on icon at bounding box center [367, 138] width 8 height 8
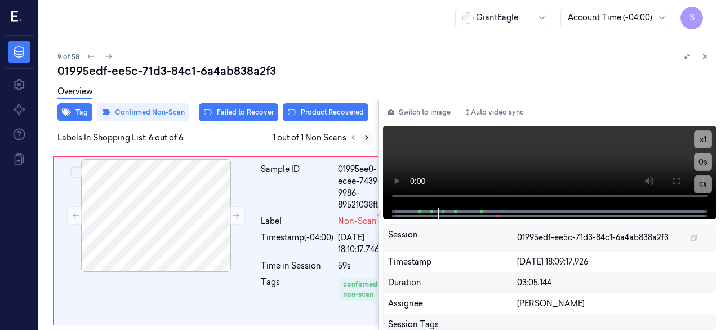
scroll to position [1100, 0]
click at [239, 211] on icon at bounding box center [236, 215] width 8 height 8
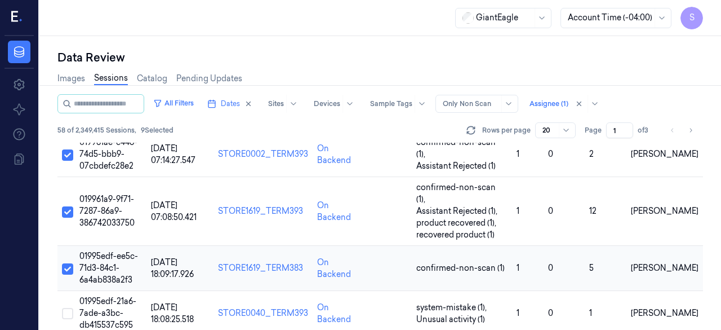
scroll to position [394, 0]
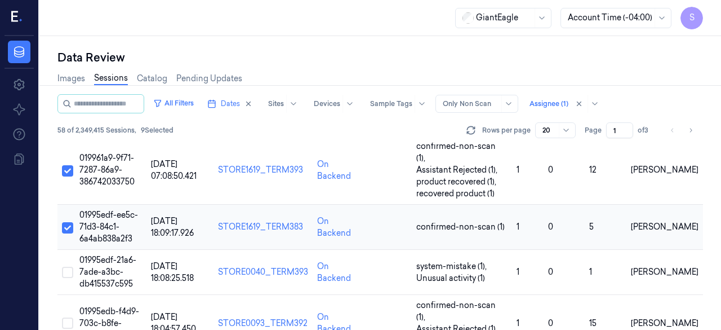
click at [69, 222] on button "Select row" at bounding box center [67, 227] width 11 height 11
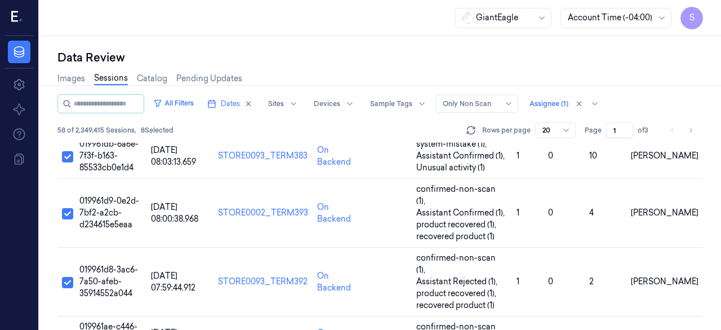
scroll to position [0, 0]
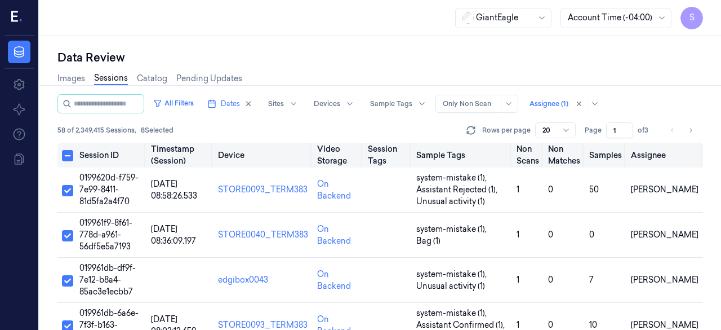
click at [65, 156] on button "Select all" at bounding box center [67, 155] width 11 height 11
click at [68, 156] on button "Select all" at bounding box center [67, 155] width 11 height 11
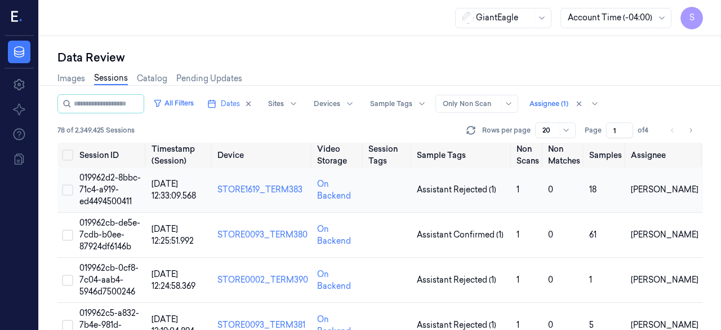
click at [66, 190] on button "Select row" at bounding box center [67, 189] width 11 height 11
click at [107, 181] on span "019962d2-8bbc-71c4-a919-ed4494500411" at bounding box center [109, 189] width 61 height 34
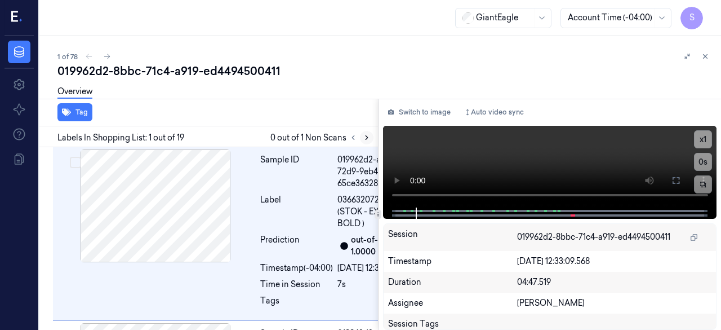
click at [363, 136] on icon at bounding box center [367, 138] width 8 height 8
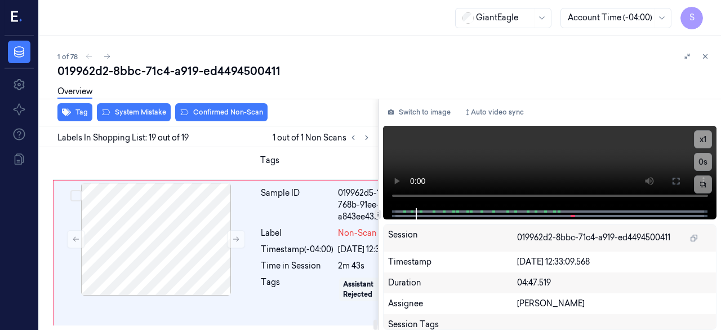
scroll to position [4038, 0]
click at [237, 237] on icon at bounding box center [236, 239] width 6 height 5
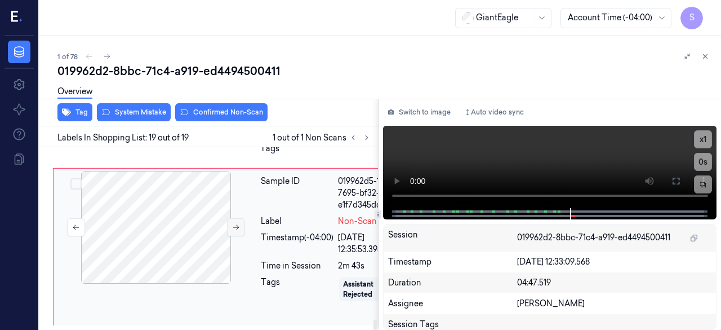
click at [237, 225] on icon at bounding box center [236, 227] width 6 height 5
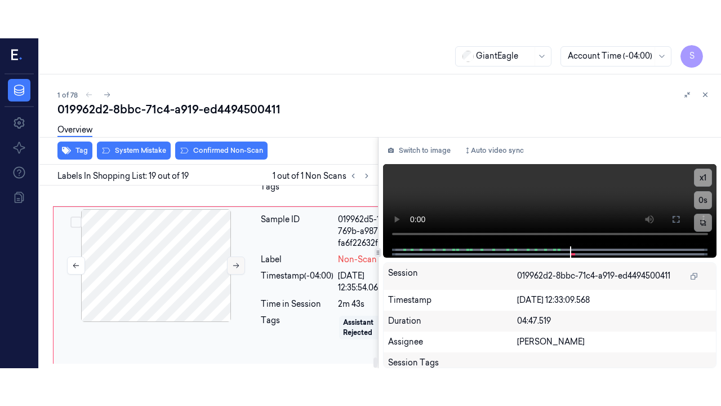
scroll to position [4029, 0]
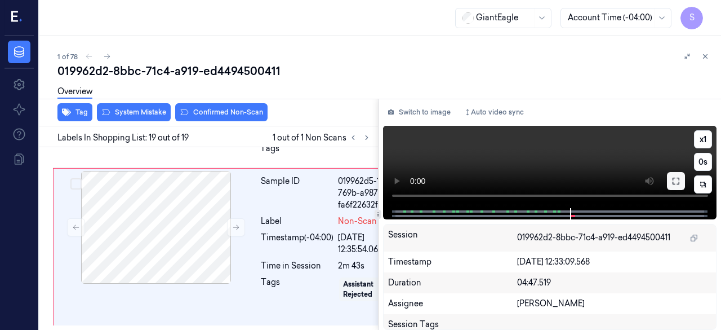
click at [583, 181] on icon at bounding box center [676, 180] width 9 height 9
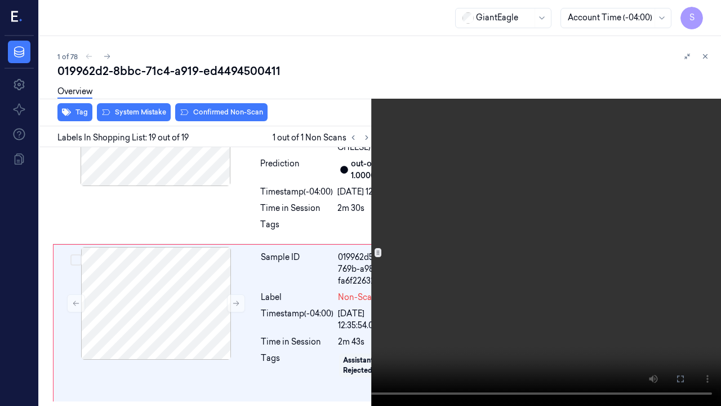
click at [0, 0] on icon at bounding box center [0, 0] width 0 height 0
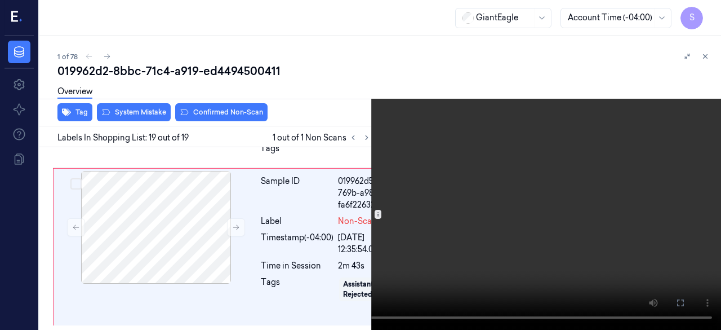
scroll to position [4029, 0]
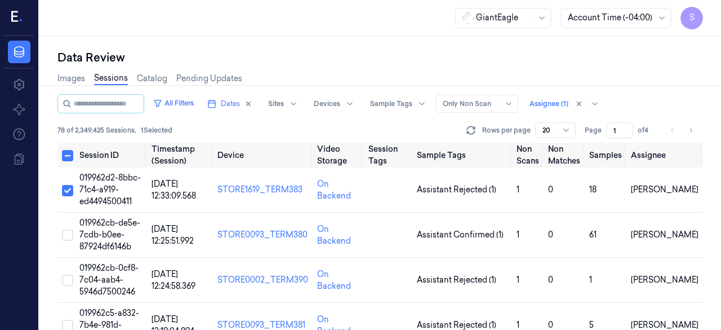
click at [108, 189] on span "019962d2-8bbc-71c4-a919-ed4494500411" at bounding box center [109, 189] width 61 height 34
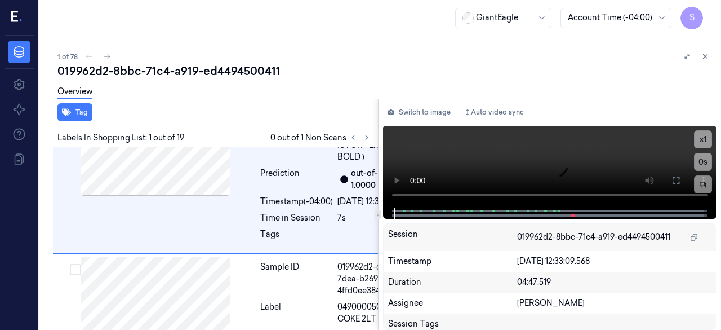
scroll to position [24, 0]
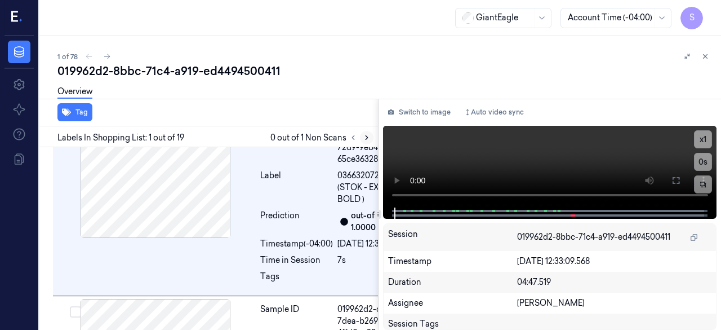
click at [367, 141] on icon at bounding box center [367, 138] width 8 height 8
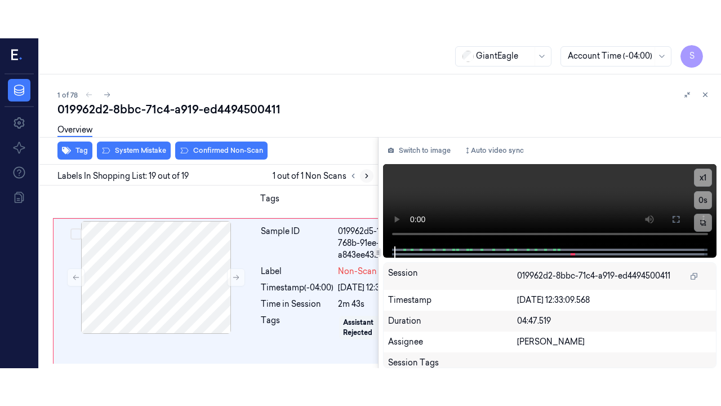
scroll to position [4038, 0]
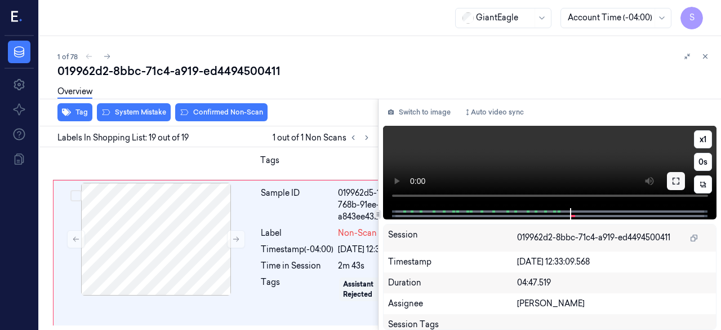
click at [583, 182] on icon at bounding box center [676, 180] width 7 height 7
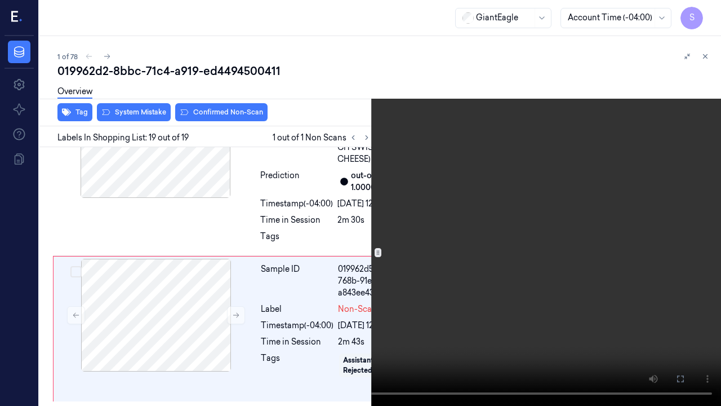
click at [0, 0] on icon at bounding box center [0, 0] width 0 height 0
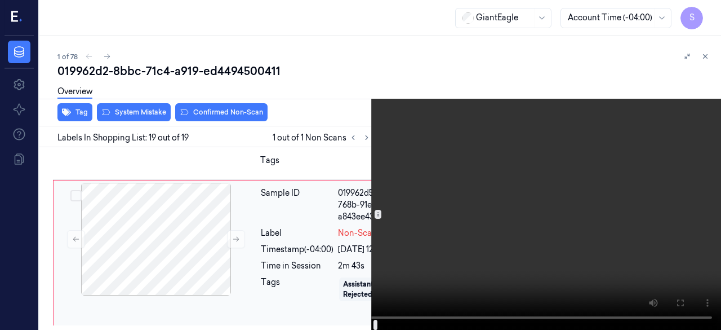
scroll to position [4041, 0]
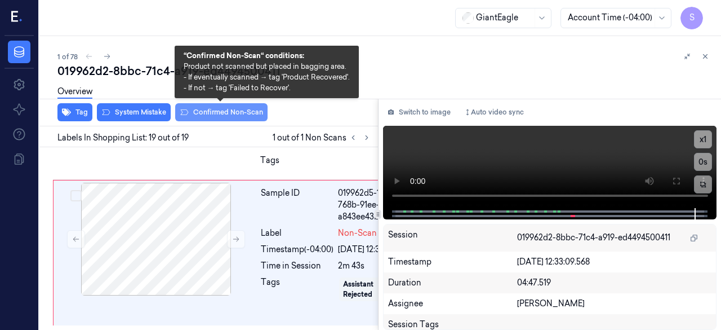
click at [219, 112] on button "Confirmed Non-Scan" at bounding box center [221, 112] width 92 height 18
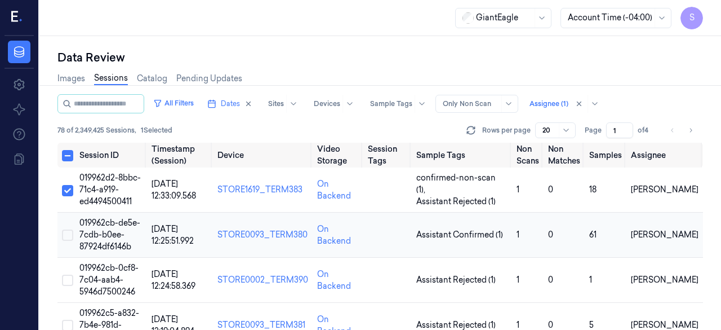
click at [69, 235] on button "Select row" at bounding box center [67, 234] width 11 height 11
click at [98, 233] on span "019962cb-de5e-7cdb-b0ee-87924df6146b" at bounding box center [109, 235] width 61 height 34
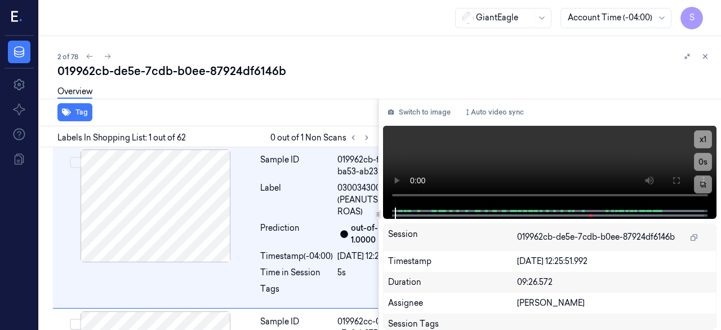
scroll to position [18, 0]
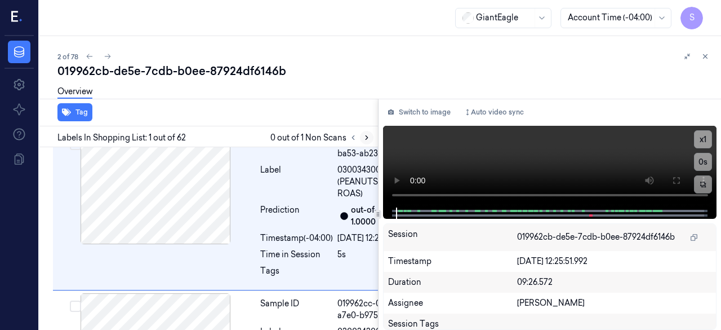
click at [366, 140] on icon at bounding box center [367, 138] width 8 height 8
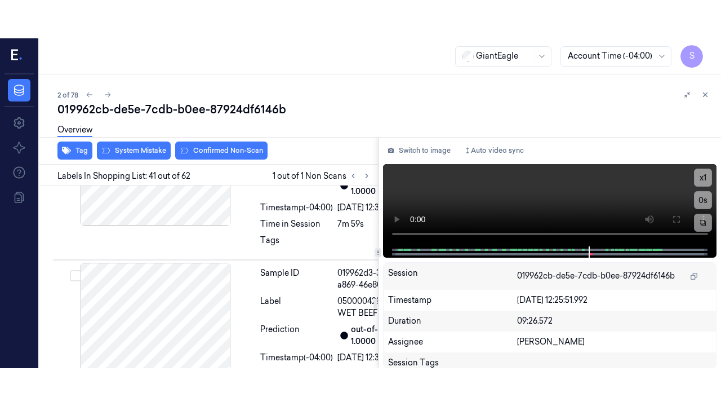
scroll to position [8928, 0]
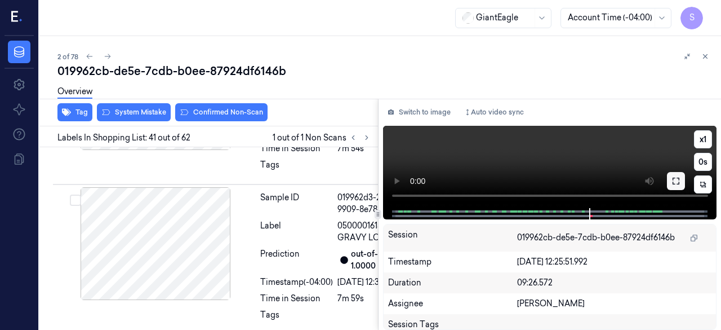
click at [583, 179] on icon at bounding box center [676, 180] width 9 height 9
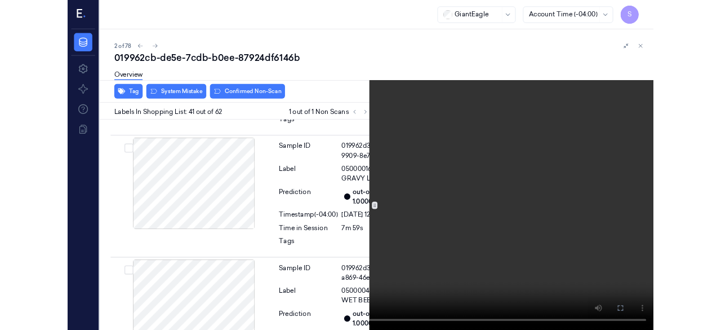
scroll to position [8946, 0]
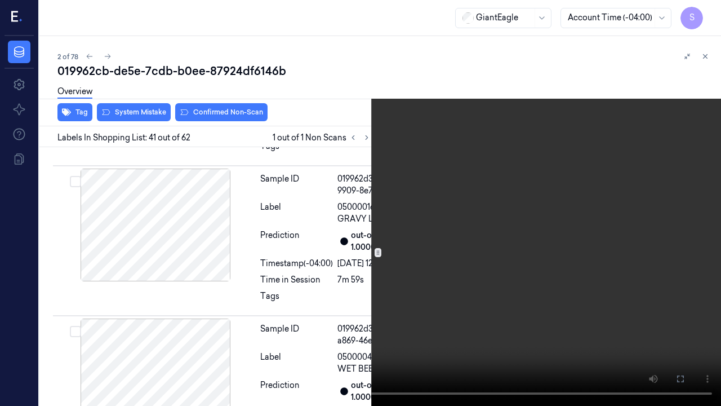
click at [0, 0] on icon at bounding box center [0, 0] width 0 height 0
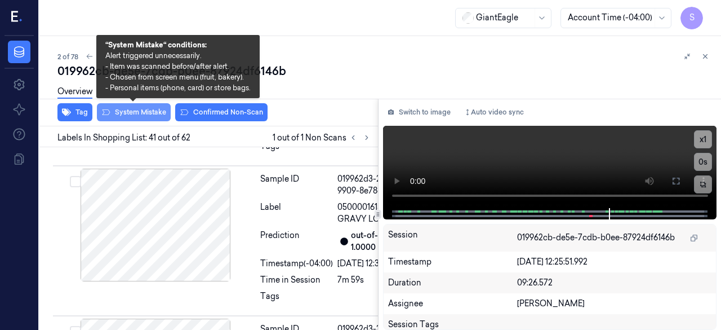
click at [143, 112] on button "System Mistake" at bounding box center [134, 112] width 74 height 18
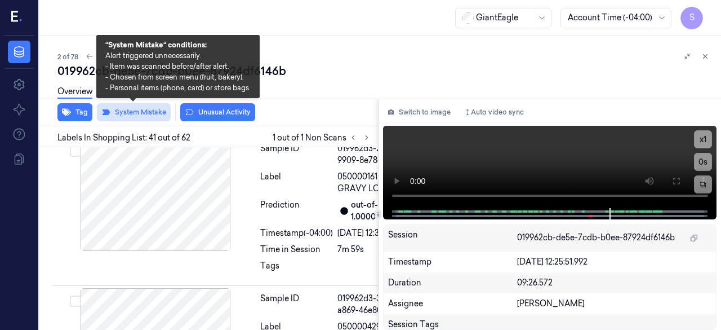
scroll to position [8987, 0]
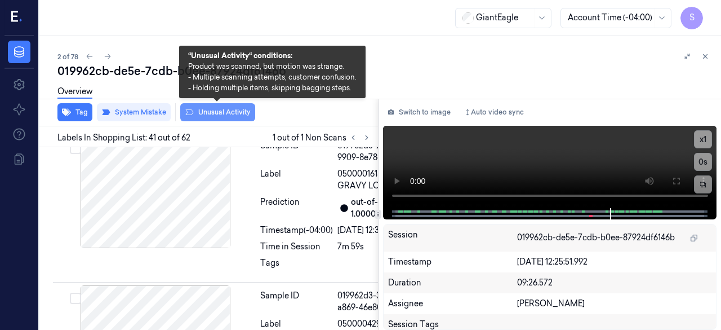
click at [224, 114] on button "Unusual Activity" at bounding box center [217, 112] width 75 height 18
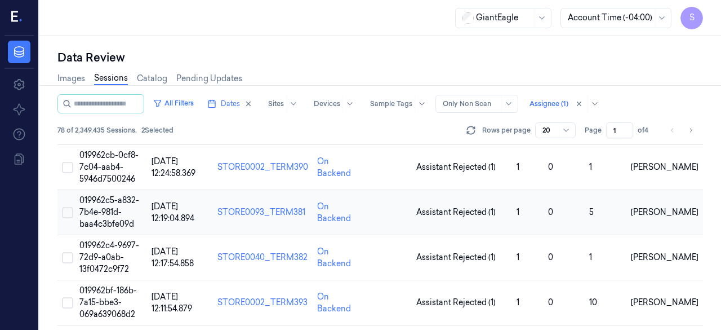
scroll to position [56, 0]
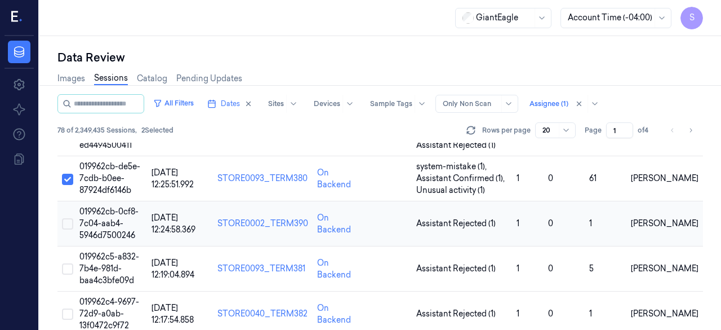
click at [110, 211] on span "019962cb-0cf8-7c04-aab4-5946d7500246" at bounding box center [108, 223] width 59 height 34
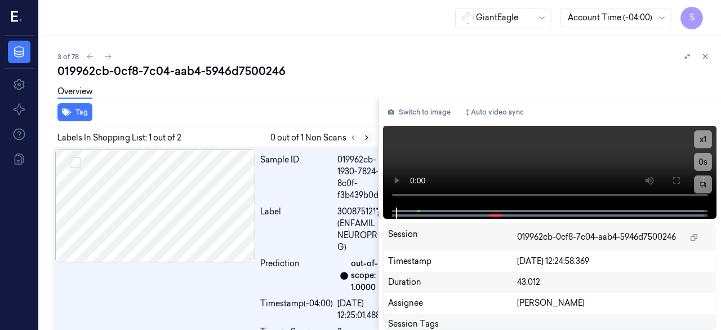
click at [363, 137] on icon at bounding box center [367, 138] width 8 height 8
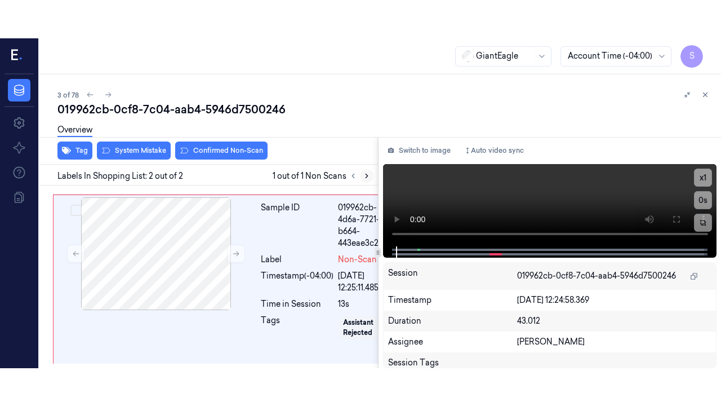
scroll to position [219, 0]
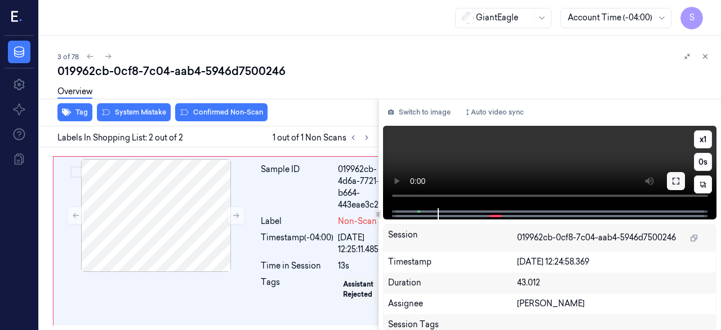
click at [583, 184] on icon at bounding box center [676, 180] width 9 height 9
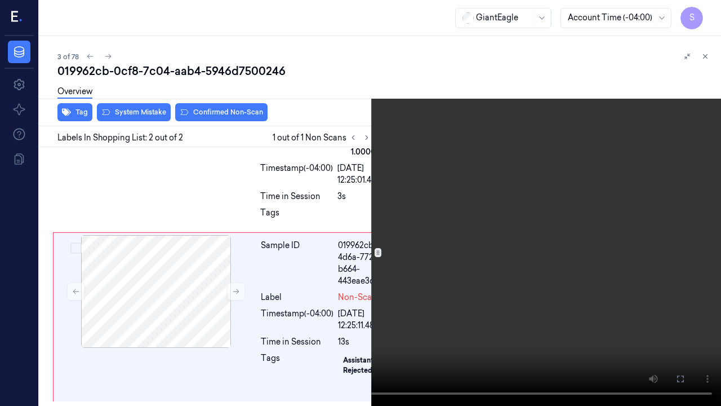
click at [0, 0] on icon at bounding box center [0, 0] width 0 height 0
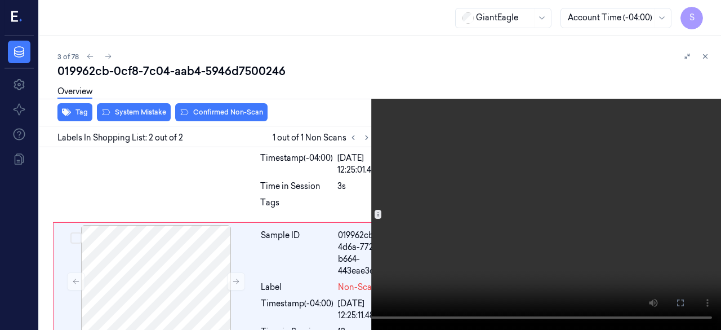
scroll to position [219, 0]
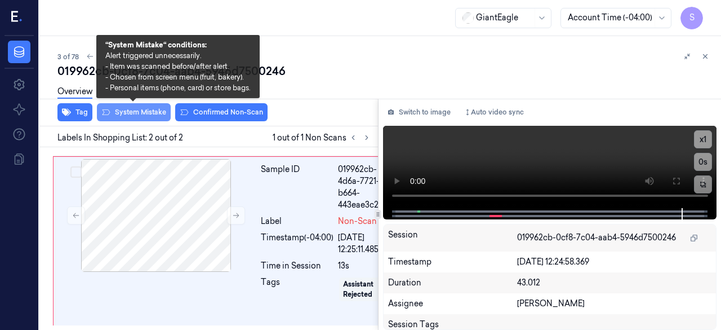
click at [131, 112] on button "System Mistake" at bounding box center [134, 112] width 74 height 18
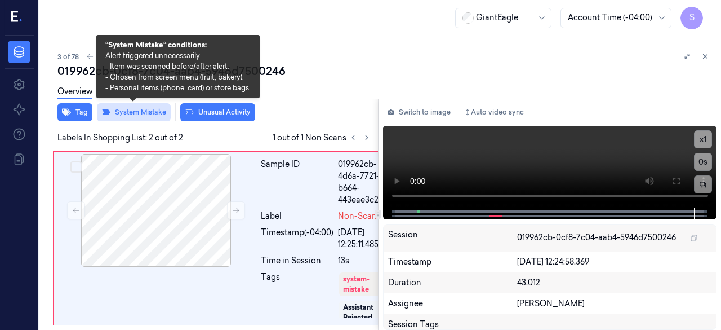
scroll to position [221, 0]
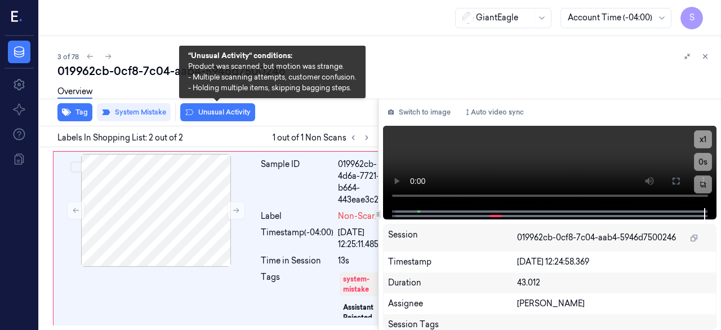
click at [216, 112] on button "Unusual Activity" at bounding box center [217, 112] width 75 height 18
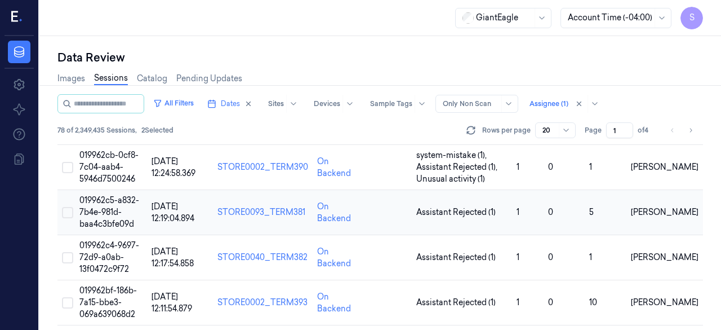
scroll to position [56, 0]
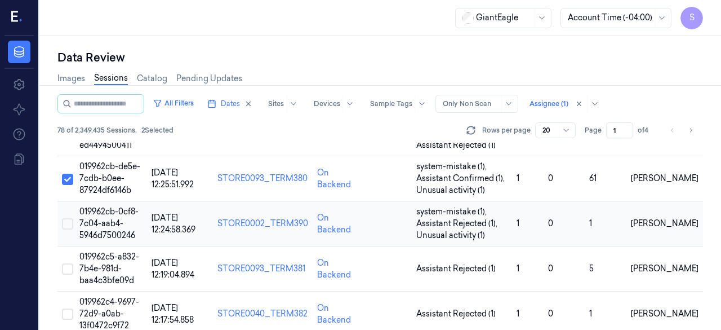
click at [68, 223] on button "Select row" at bounding box center [67, 223] width 11 height 11
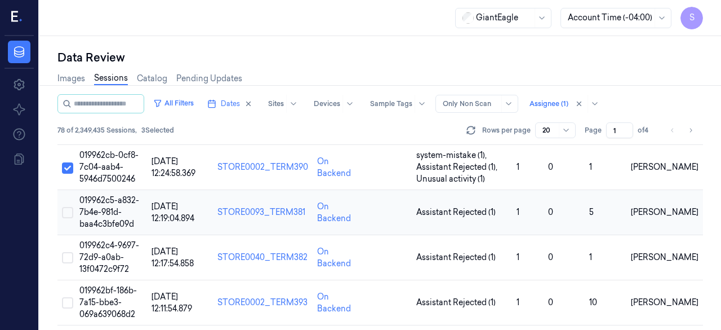
click at [70, 214] on button "Select row" at bounding box center [67, 212] width 11 height 11
click at [106, 214] on span "019962c5-a832-7b4e-981d-baa4c3bfe09d" at bounding box center [109, 212] width 60 height 34
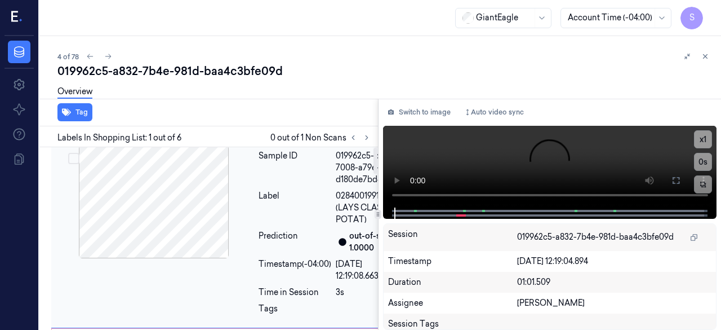
scroll to position [0, 2]
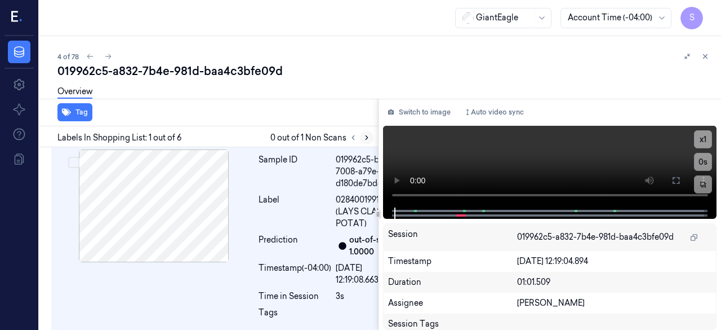
click at [366, 139] on icon at bounding box center [367, 138] width 2 height 4
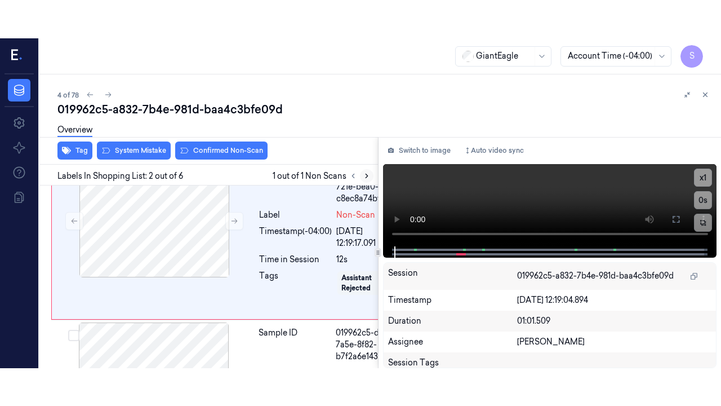
scroll to position [230, 2]
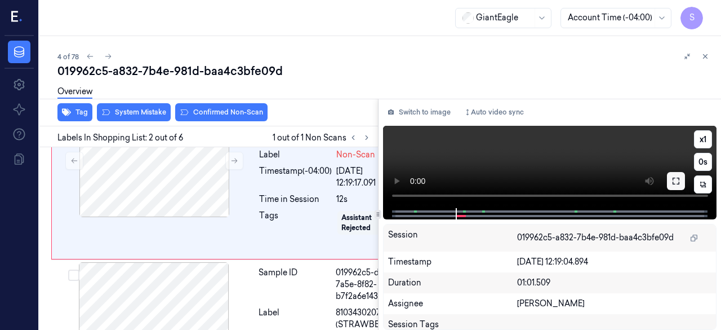
click at [583, 183] on icon at bounding box center [676, 180] width 9 height 9
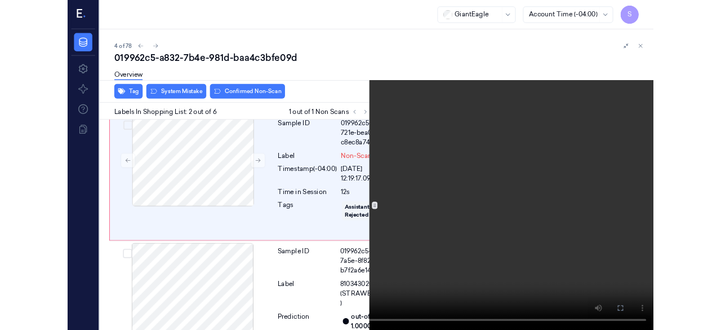
scroll to position [193, 2]
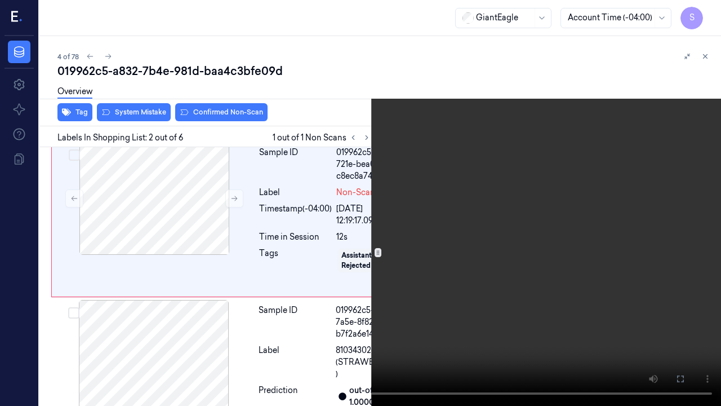
click at [0, 0] on icon at bounding box center [0, 0] width 0 height 0
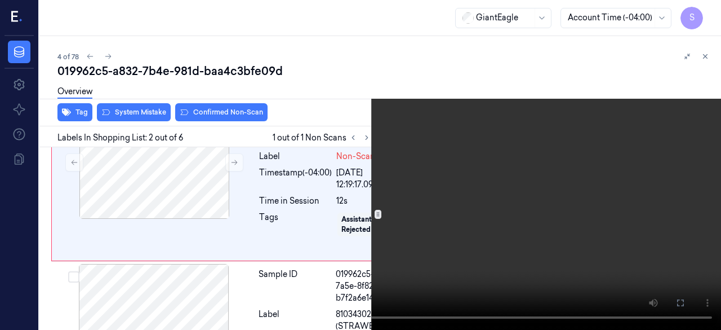
scroll to position [230, 2]
